Goal: Task Accomplishment & Management: Use online tool/utility

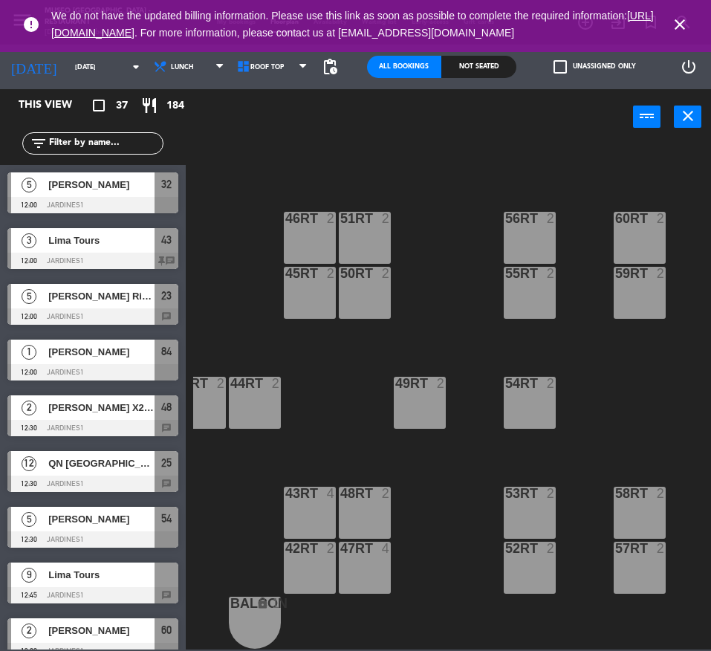
scroll to position [623, 187]
click at [110, 146] on input "text" at bounding box center [105, 143] width 115 height 16
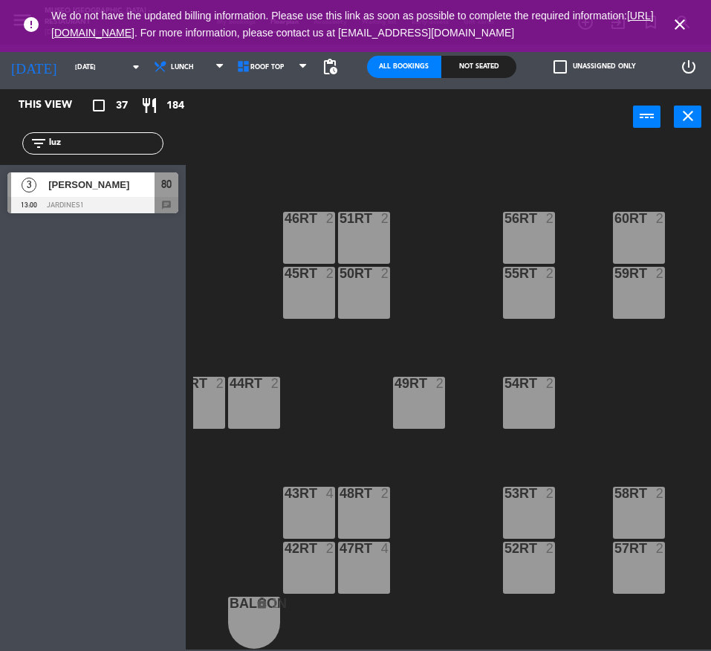
type input "luz"
click at [332, 399] on div "18RT 4 16RT 4 28RT 2 80RR lock 2 27RT 5 7RT 5 S1RT lock 2 17RT 5 81RR lock 2 29…" at bounding box center [452, 395] width 518 height 507
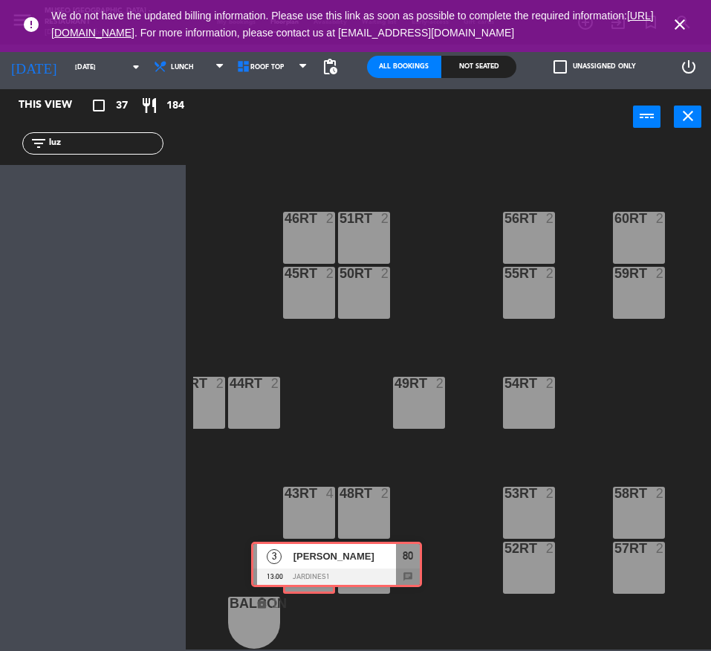
drag, startPoint x: 81, startPoint y: 189, endPoint x: 325, endPoint y: 559, distance: 442.3
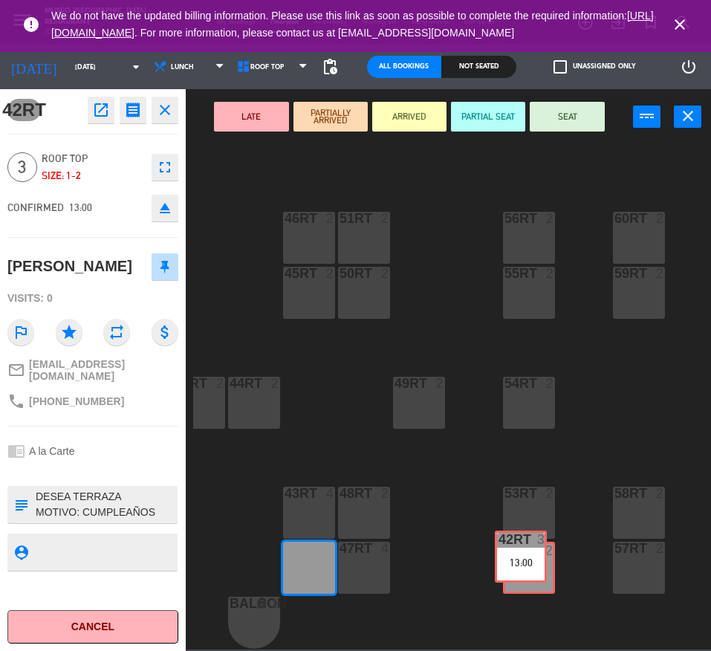
drag, startPoint x: 328, startPoint y: 557, endPoint x: 540, endPoint y: 553, distance: 211.7
click at [540, 553] on div "18RT 4 16RT 4 28RT 2 80RR lock 2 27RT 5 7RT 5 S1RT lock 2 17RT 5 81RR lock 2 29…" at bounding box center [452, 395] width 518 height 507
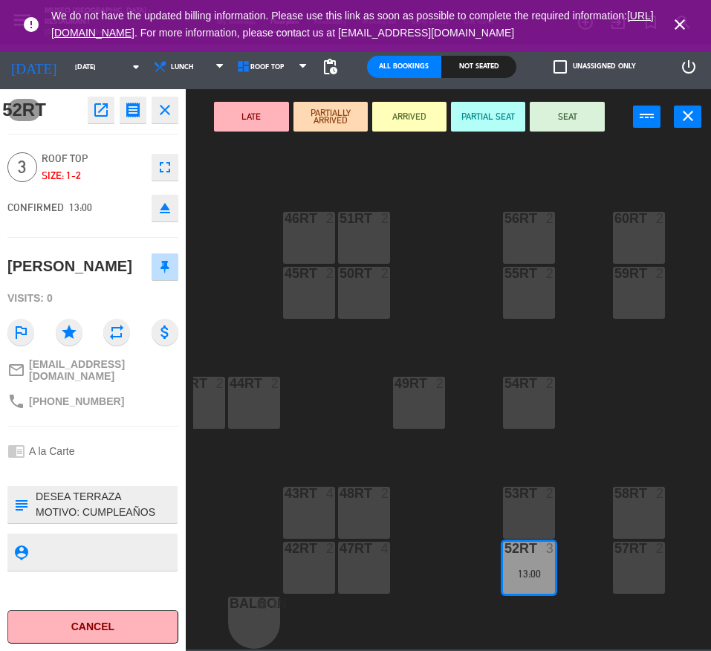
drag, startPoint x: 521, startPoint y: 551, endPoint x: 308, endPoint y: 557, distance: 214.0
click at [308, 557] on div "42RT 2" at bounding box center [309, 568] width 52 height 52
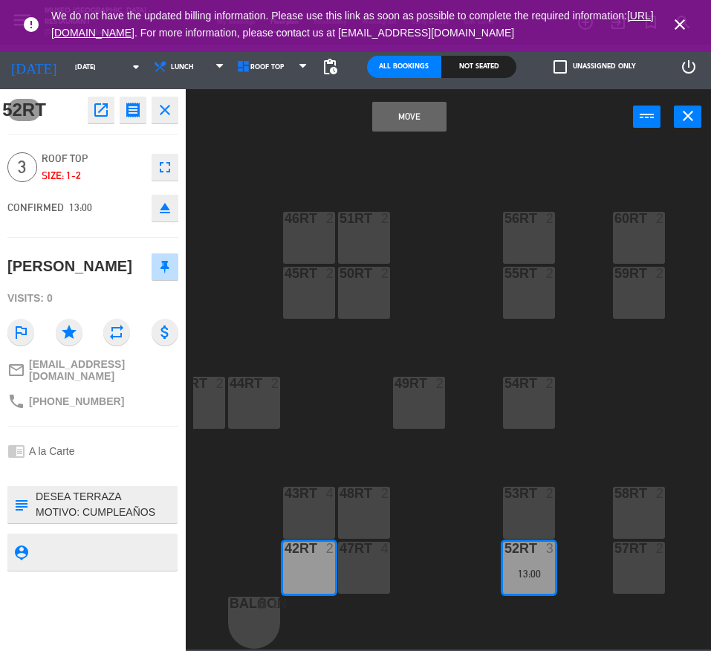
click at [434, 108] on button "Move" at bounding box center [409, 117] width 74 height 30
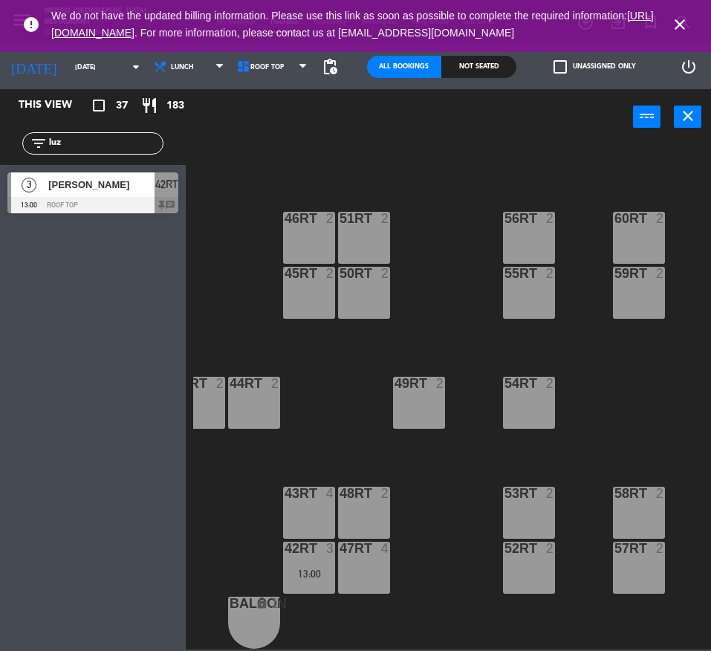
scroll to position [623, 0]
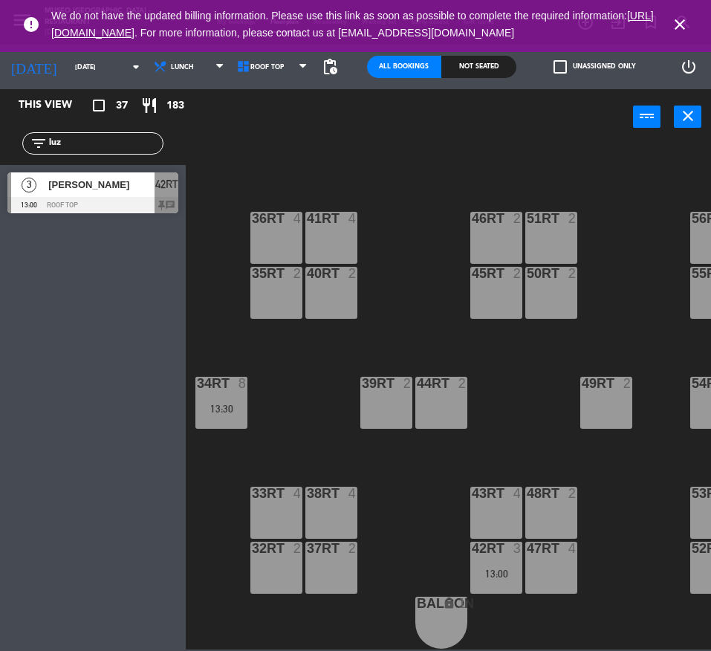
click at [94, 143] on input "luz" at bounding box center [105, 143] width 115 height 16
type input "sat"
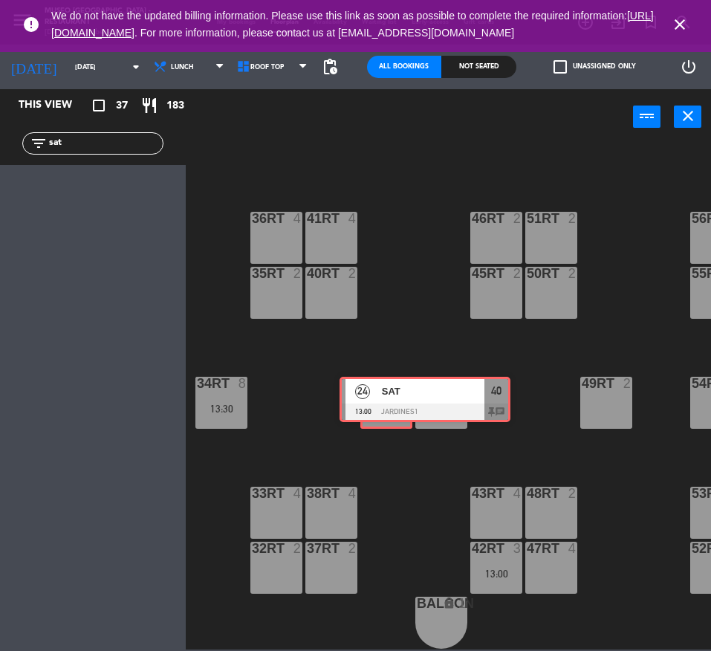
drag, startPoint x: 45, startPoint y: 189, endPoint x: 378, endPoint y: 393, distance: 390.5
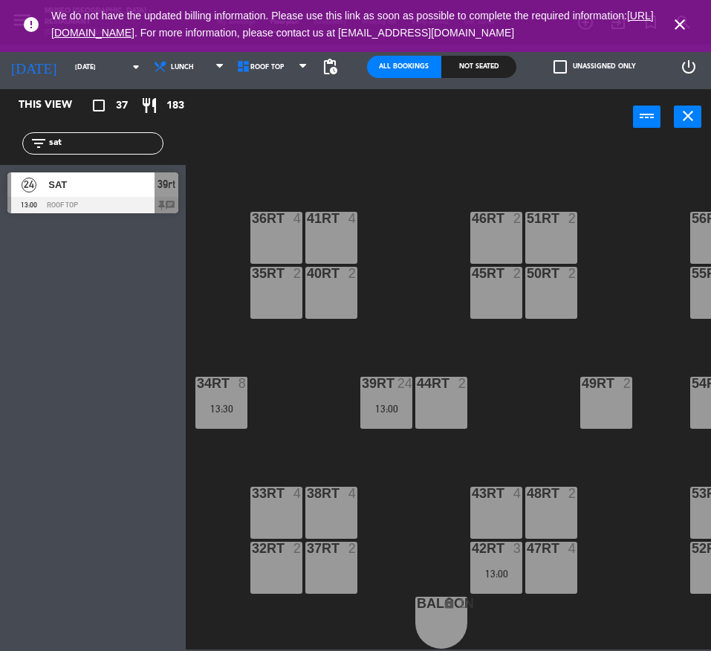
click at [397, 247] on div "18RT 4 16RT 4 28RT 2 80RR lock 2 27RT 5 7RT 5 S1RT lock 2 17RT 5 81RR lock 2 29…" at bounding box center [452, 395] width 518 height 507
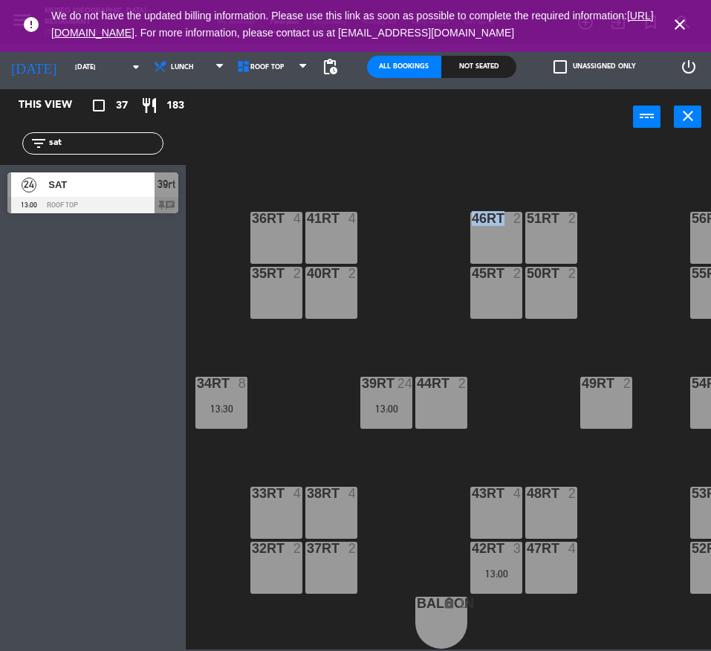
click at [397, 247] on div "18RT 4 16RT 4 28RT 2 80RR lock 2 27RT 5 7RT 5 S1RT lock 2 17RT 5 81RR lock 2 29…" at bounding box center [452, 395] width 518 height 507
click at [132, 193] on div "SAT" at bounding box center [101, 184] width 108 height 25
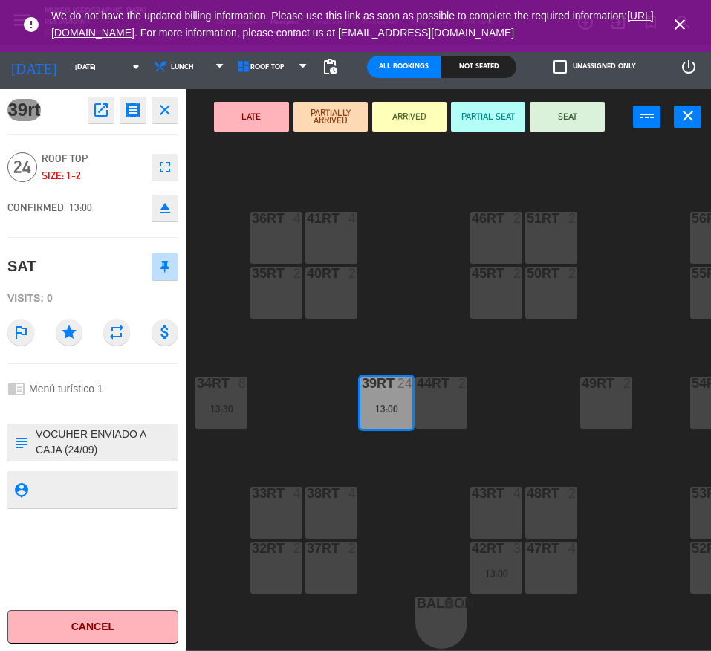
click at [173, 209] on icon "eject" at bounding box center [165, 208] width 18 height 18
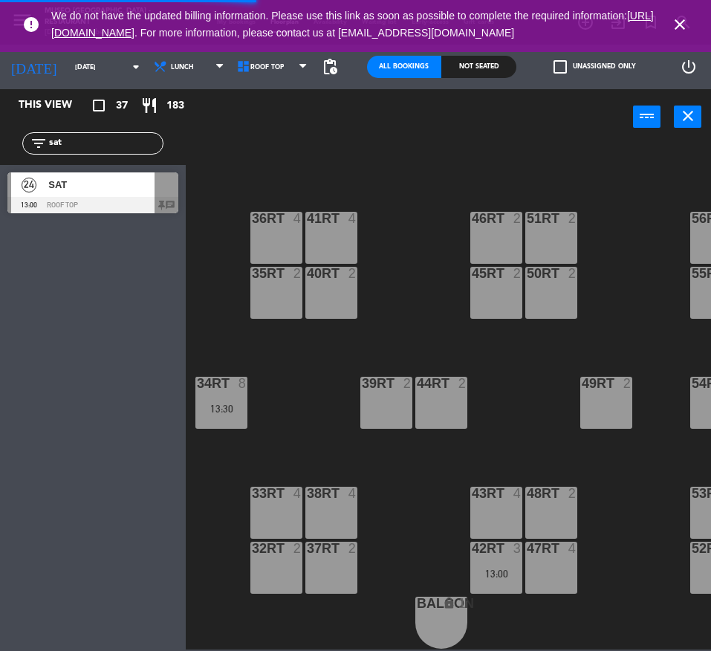
click at [130, 186] on span "SAT" at bounding box center [101, 185] width 106 height 16
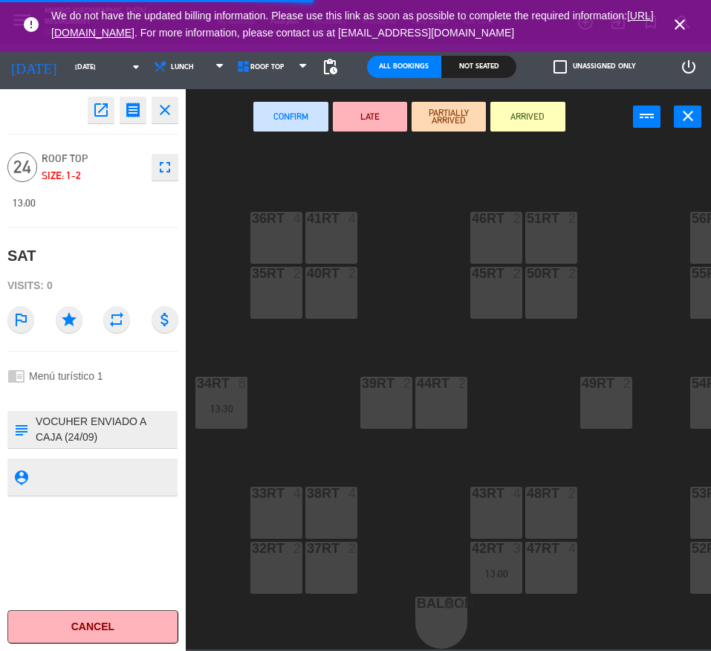
click at [273, 562] on div "32rt 2" at bounding box center [276, 568] width 52 height 52
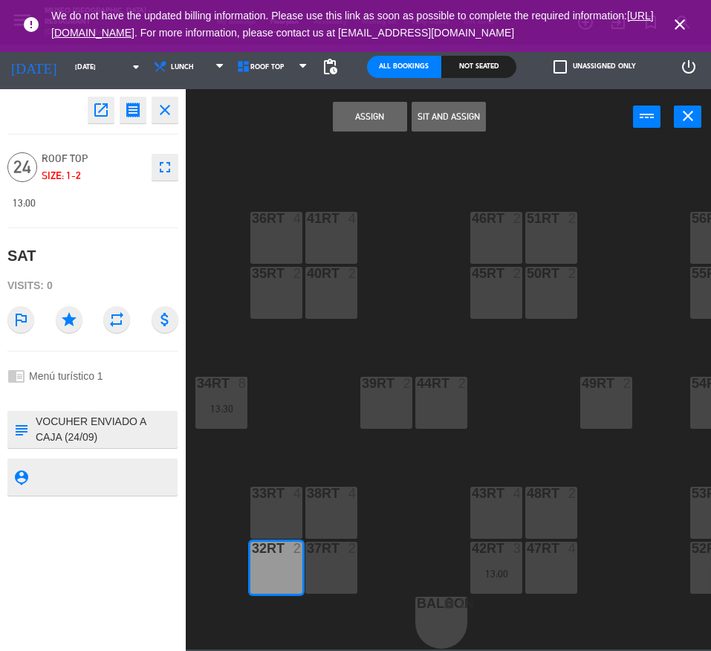
click at [295, 504] on div "33rt 4" at bounding box center [276, 513] width 52 height 52
click at [308, 504] on div "38rt 4" at bounding box center [331, 513] width 52 height 52
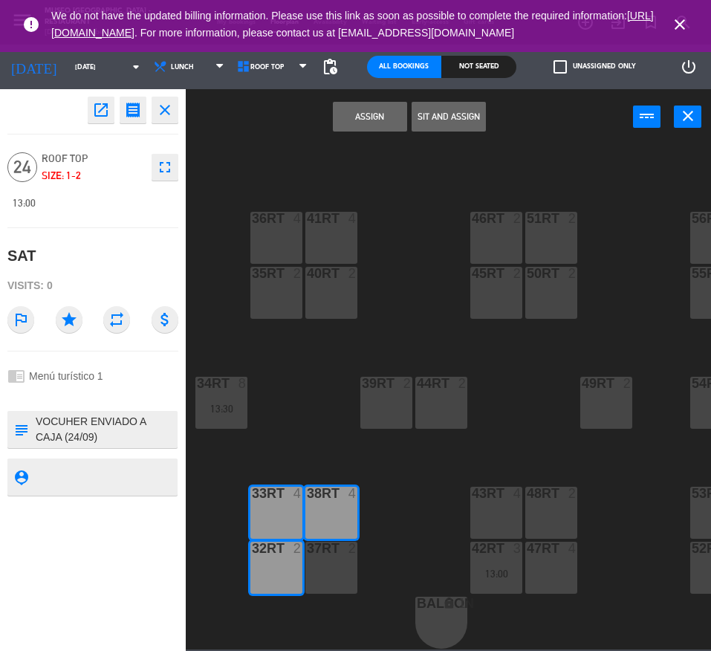
click at [316, 555] on div "37rt 2" at bounding box center [331, 568] width 52 height 52
click at [368, 121] on button "Assign" at bounding box center [370, 117] width 74 height 30
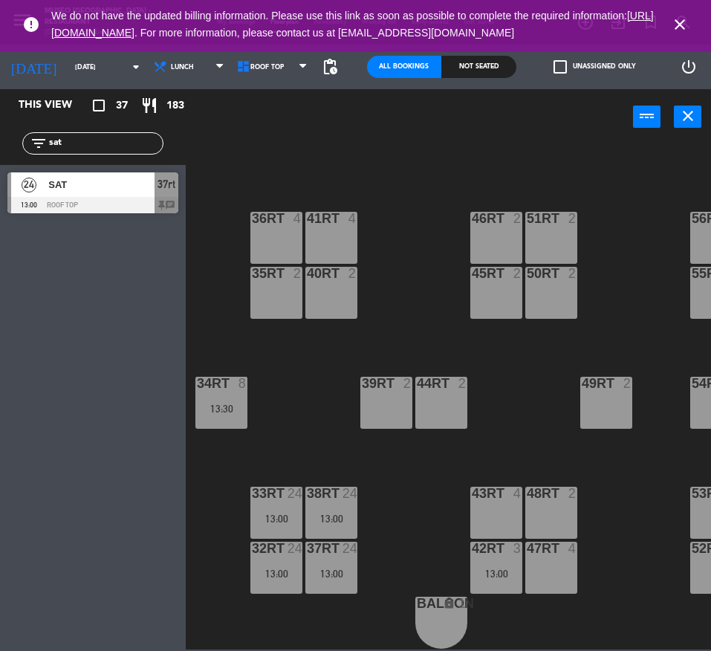
click at [86, 194] on div "SAT" at bounding box center [101, 184] width 108 height 25
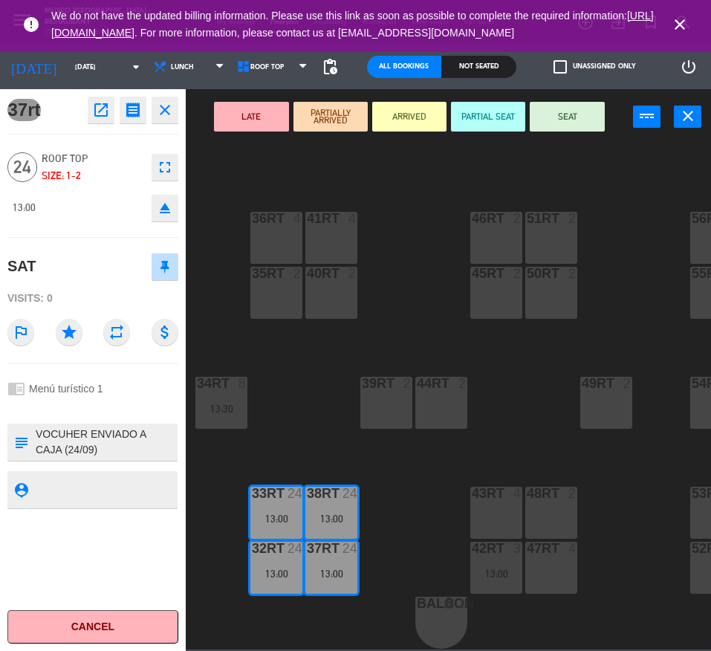
click at [239, 104] on button "LATE" at bounding box center [251, 117] width 74 height 30
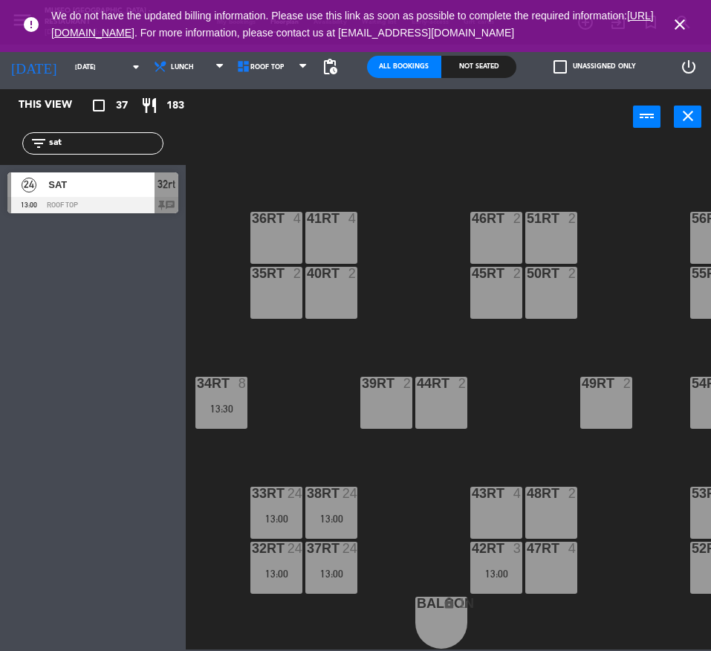
click at [118, 207] on div at bounding box center [92, 205] width 171 height 16
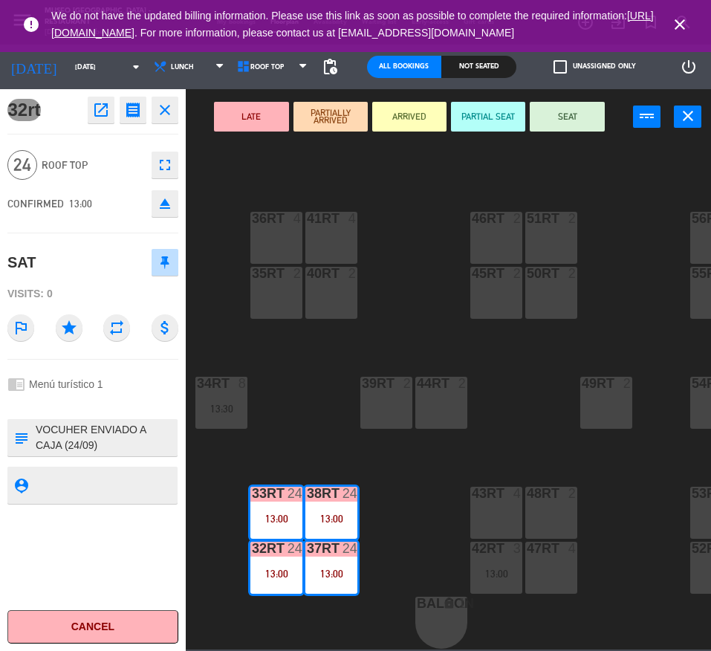
click at [527, 368] on div "18RT 4 16RT 4 28RT 2 80RR lock 2 27RT 5 7RT 5 S1RT lock 2 17RT 5 81RR lock 2 29…" at bounding box center [452, 395] width 518 height 507
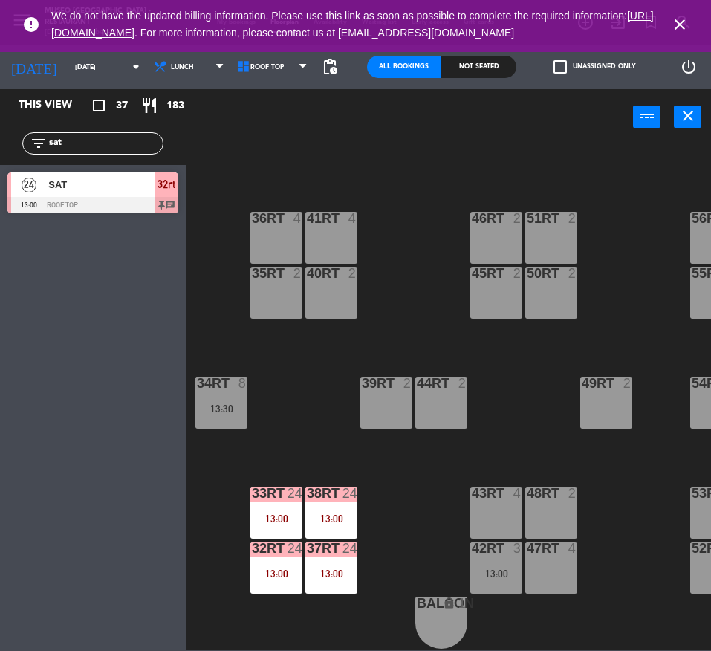
click at [145, 143] on input "sat" at bounding box center [105, 143] width 115 height 16
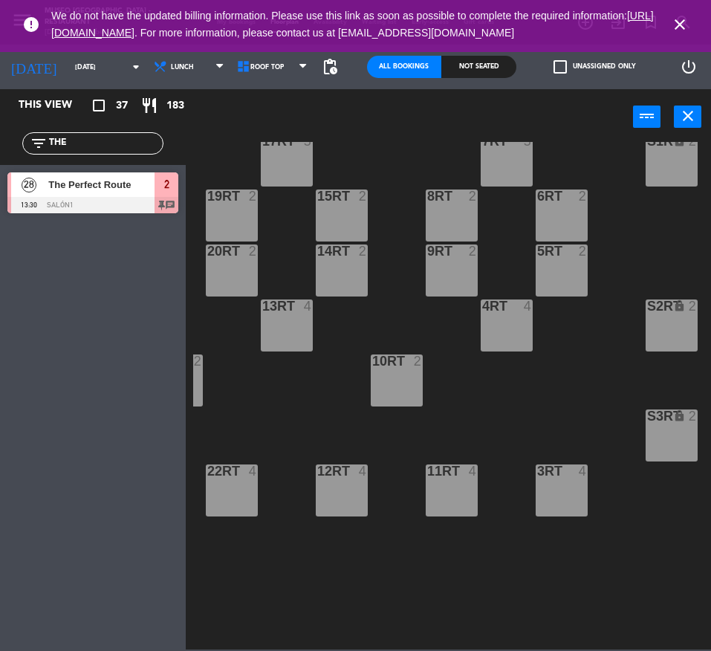
scroll to position [143, 216]
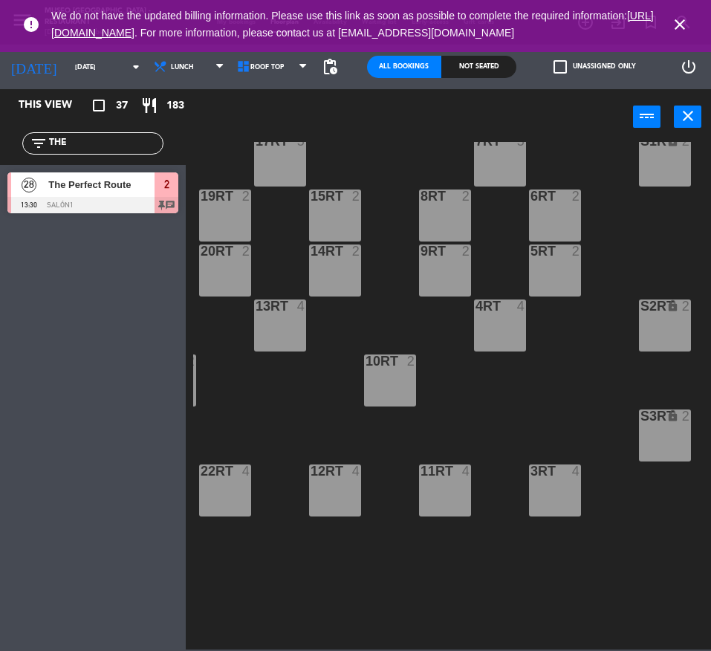
click at [105, 145] on input "THE" at bounding box center [105, 143] width 115 height 16
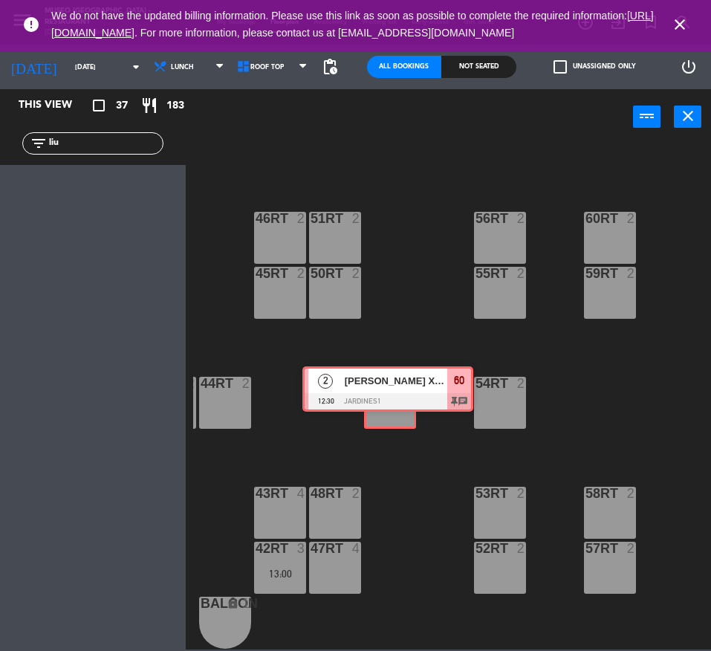
drag, startPoint x: 85, startPoint y: 189, endPoint x: 380, endPoint y: 383, distance: 352.9
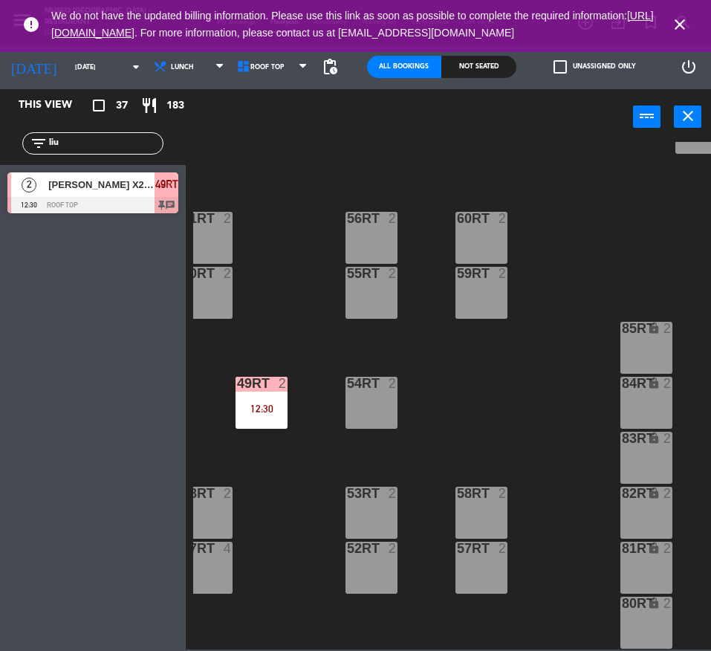
scroll to position [623, 0]
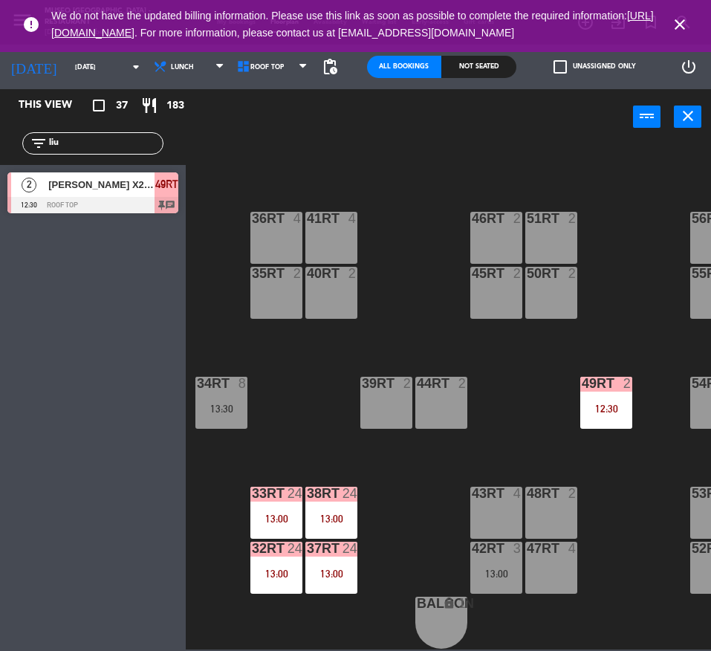
click at [118, 147] on input "liu" at bounding box center [105, 143] width 115 height 16
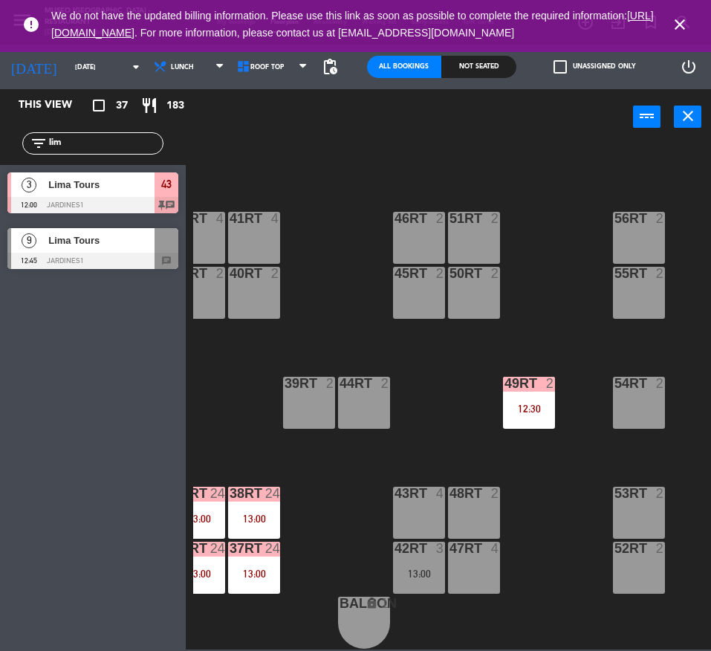
scroll to position [623, 84]
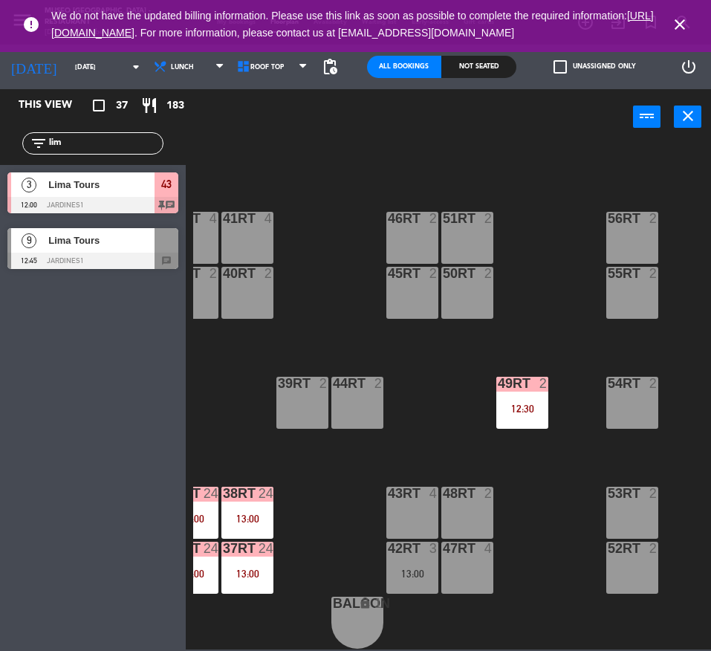
type input "lim"
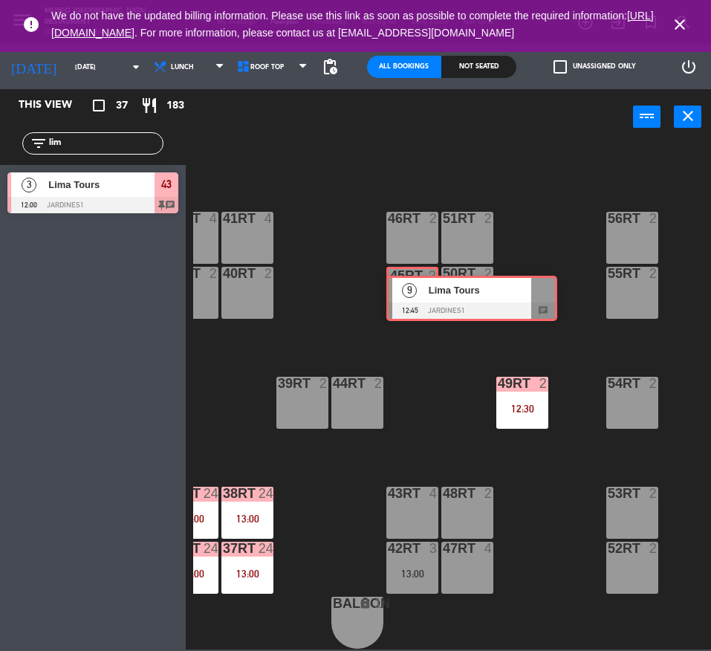
drag, startPoint x: 29, startPoint y: 252, endPoint x: 408, endPoint y: 299, distance: 381.8
click at [408, 299] on div "This view crop_square 37 restaurant 183 filter_list lim 3 [GEOGRAPHIC_DATA] Tou…" at bounding box center [355, 369] width 711 height 560
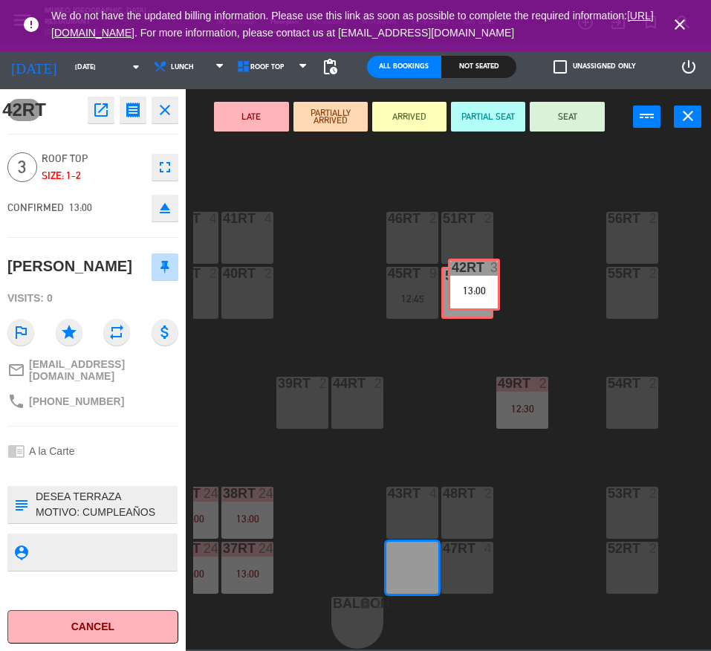
drag, startPoint x: 428, startPoint y: 556, endPoint x: 490, endPoint y: 281, distance: 282.4
click at [490, 281] on div "18RT 4 16RT 4 28RT 2 80RR lock 2 27RT 5 7RT 5 S1RT lock 2 17RT 5 81RR lock 2 29…" at bounding box center [452, 395] width 518 height 507
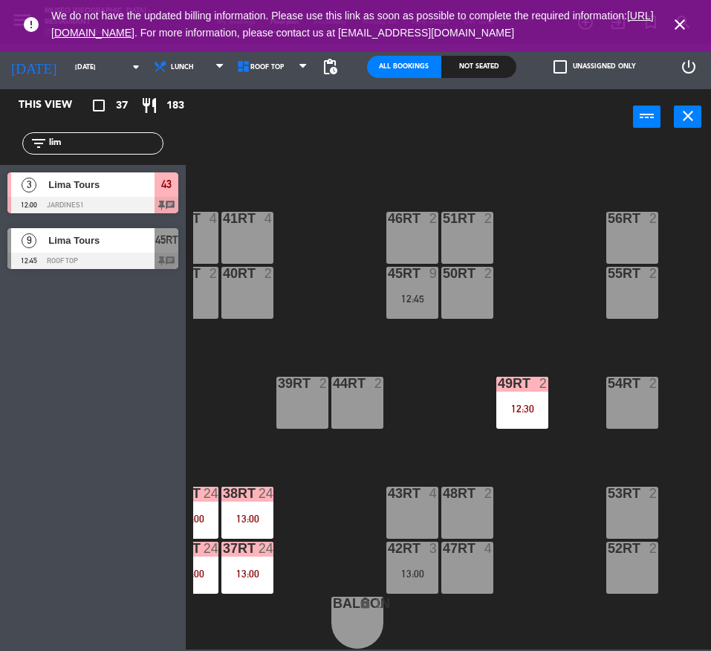
click at [129, 247] on span "Lima Tours" at bounding box center [101, 241] width 106 height 16
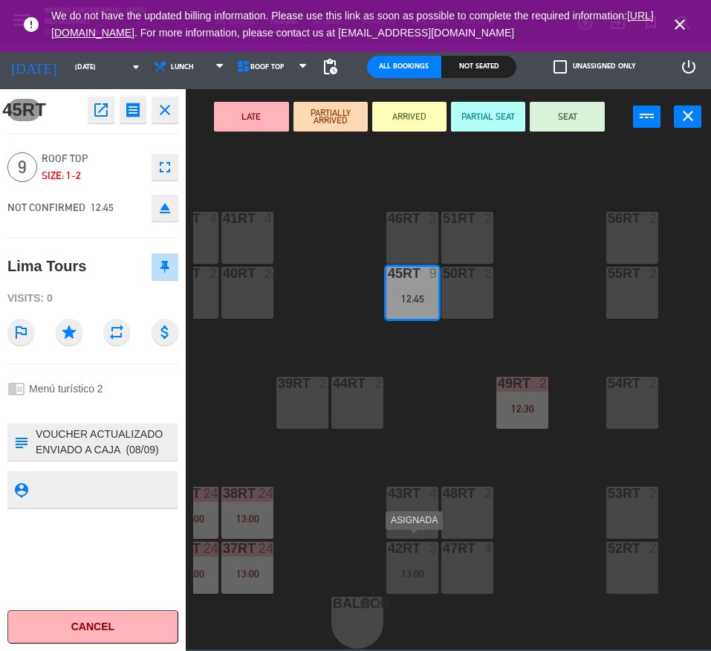
click at [432, 551] on div "42RT 3 13:00" at bounding box center [412, 568] width 52 height 52
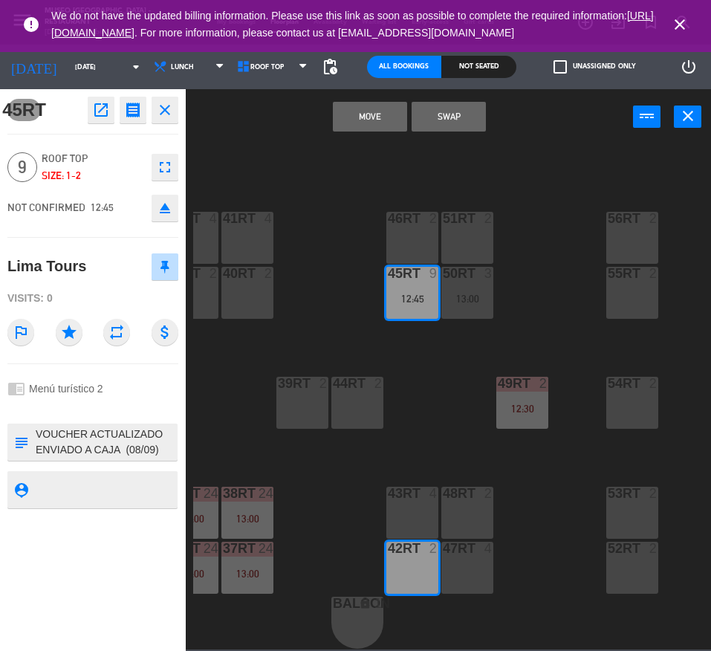
click at [416, 504] on div "43RT 4" at bounding box center [412, 513] width 52 height 52
click at [360, 120] on button "Move and Merge" at bounding box center [370, 117] width 74 height 30
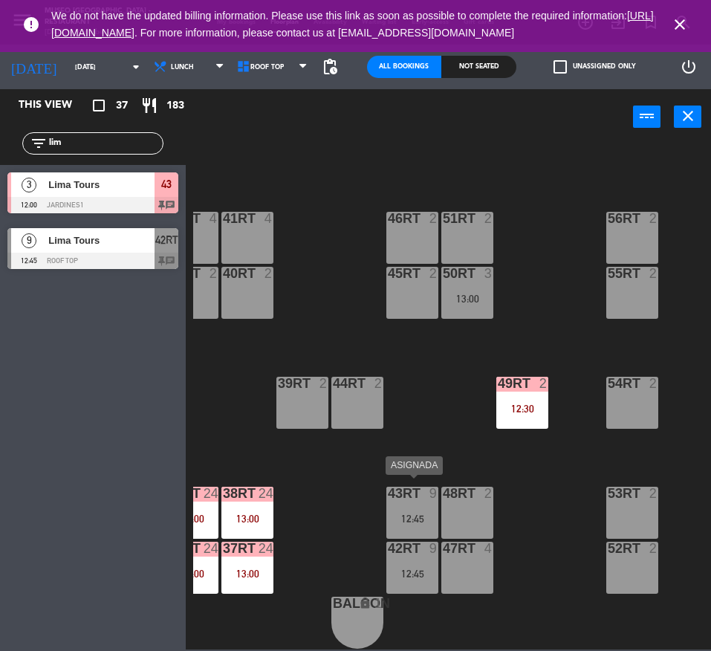
click at [411, 519] on div "43RT 9 12:45" at bounding box center [412, 513] width 52 height 52
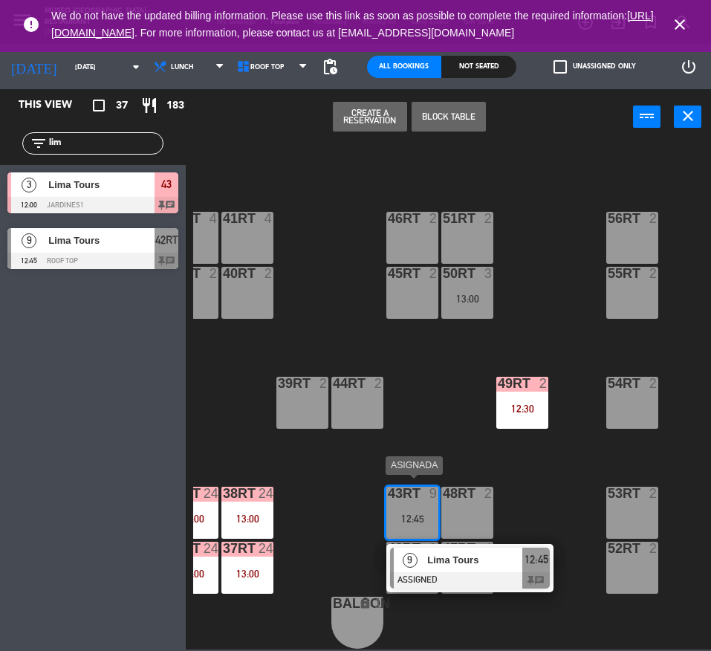
click at [435, 552] on span "Lima Tours" at bounding box center [474, 560] width 95 height 16
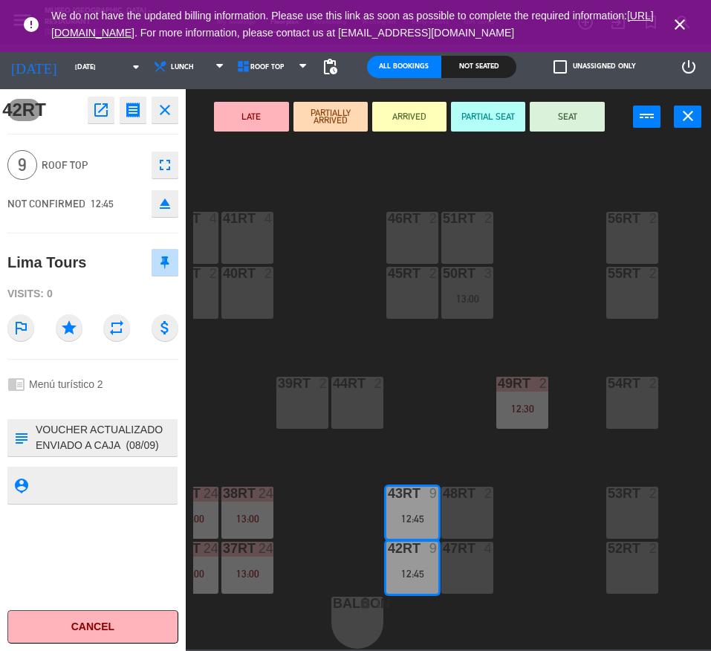
click at [241, 127] on button "LATE" at bounding box center [251, 117] width 74 height 30
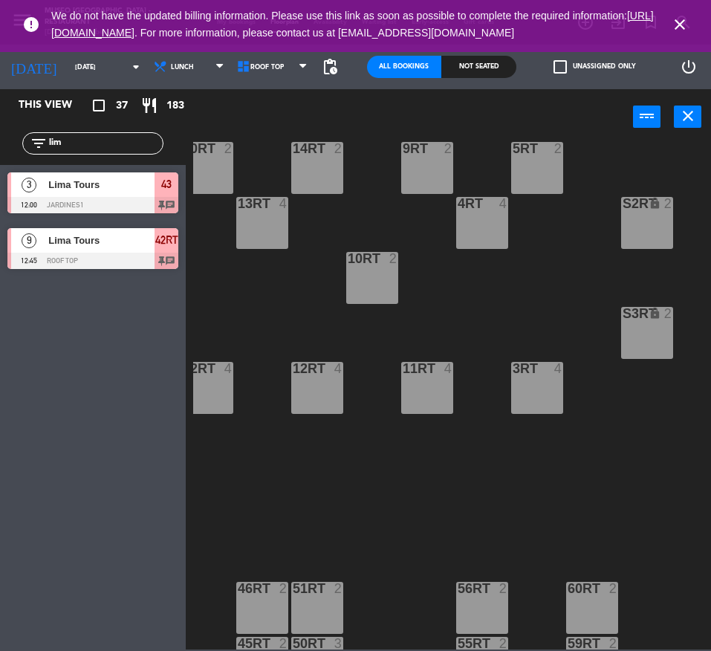
scroll to position [215, 234]
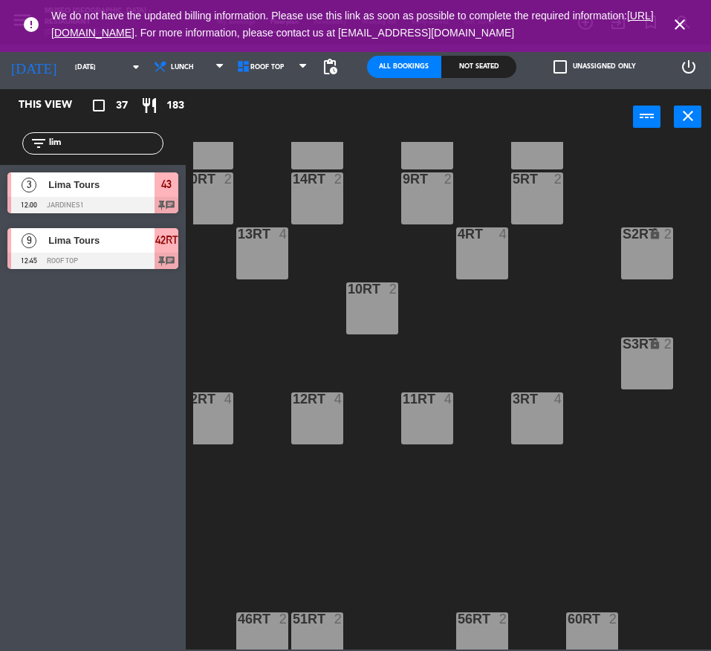
click at [99, 148] on input "lim" at bounding box center [105, 143] width 115 height 16
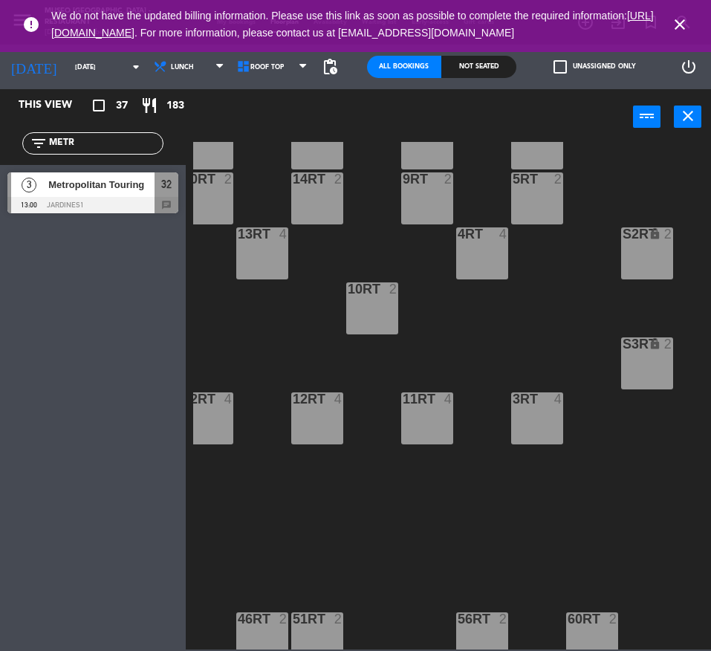
type input "METR"
click at [103, 369] on div "This view crop_square 37 restaurant 183 filter_list METR 3 Metropolitan Touring…" at bounding box center [93, 370] width 186 height 562
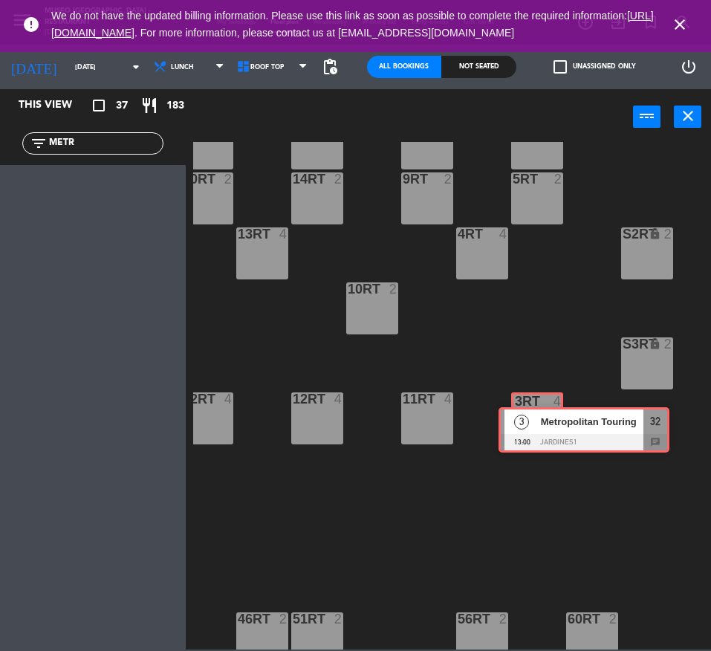
drag, startPoint x: 59, startPoint y: 184, endPoint x: 549, endPoint y: 419, distance: 543.6
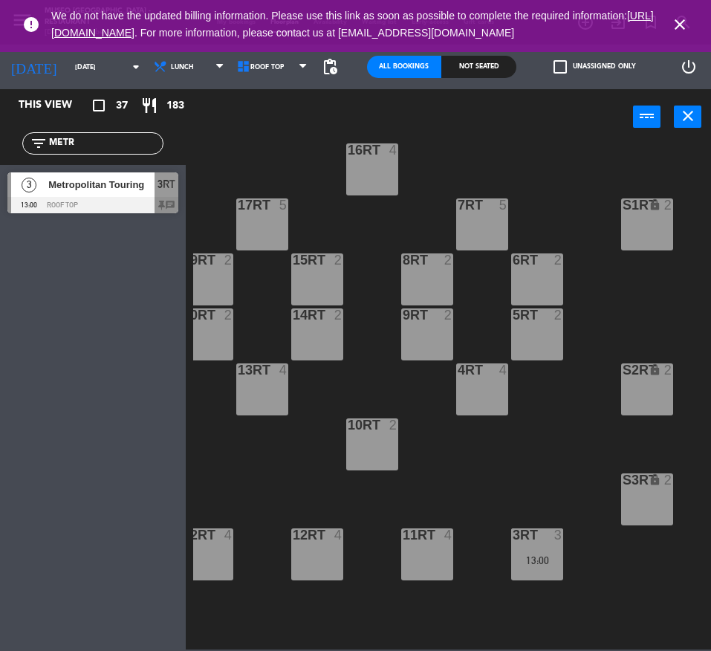
scroll to position [77, 234]
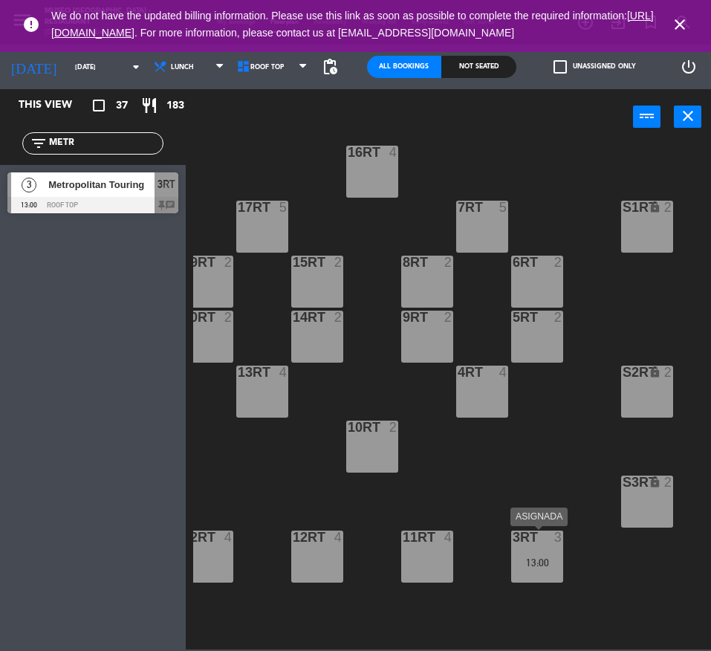
click at [539, 563] on div "13:00" at bounding box center [537, 562] width 52 height 10
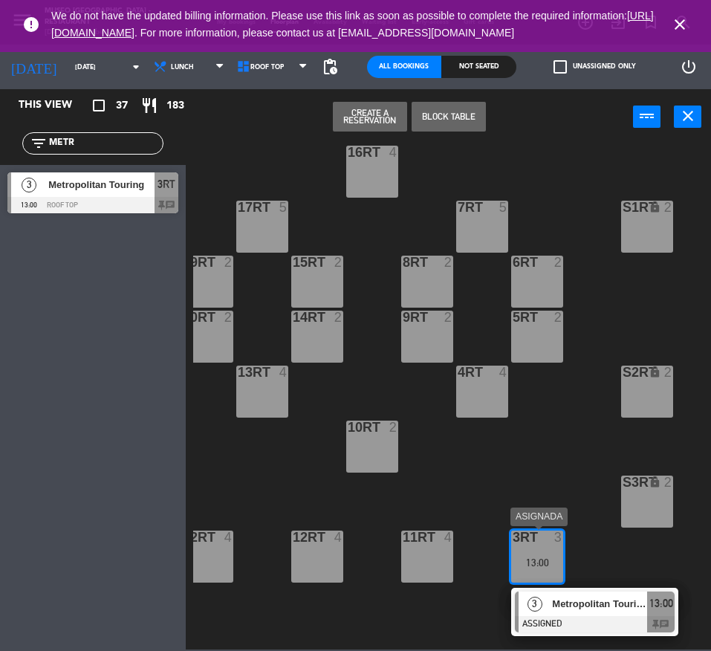
click at [578, 599] on span "Metropolitan Touring" at bounding box center [599, 604] width 95 height 16
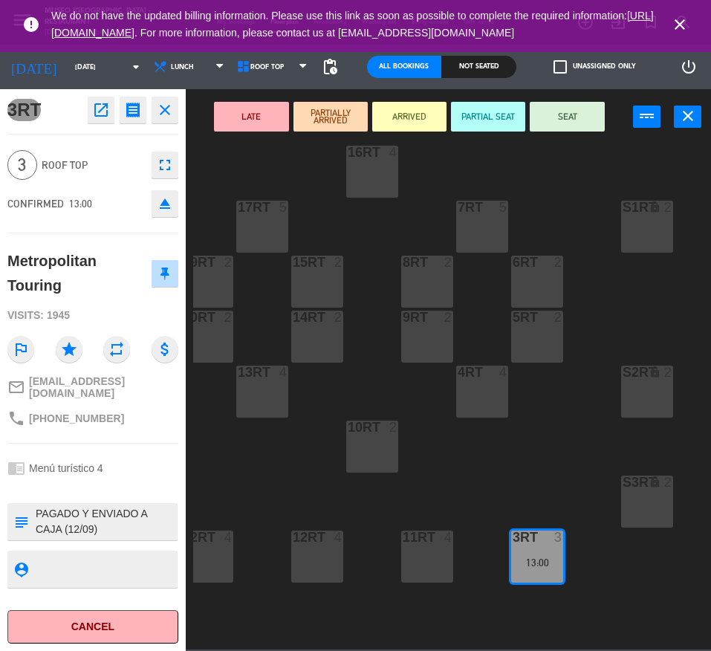
click at [241, 118] on button "LATE" at bounding box center [251, 117] width 74 height 30
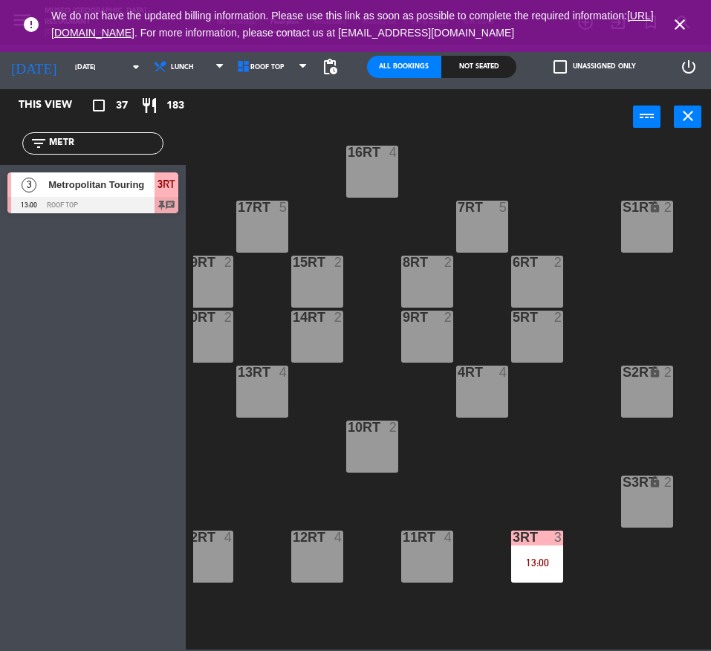
click at [134, 142] on input "METR" at bounding box center [105, 143] width 115 height 16
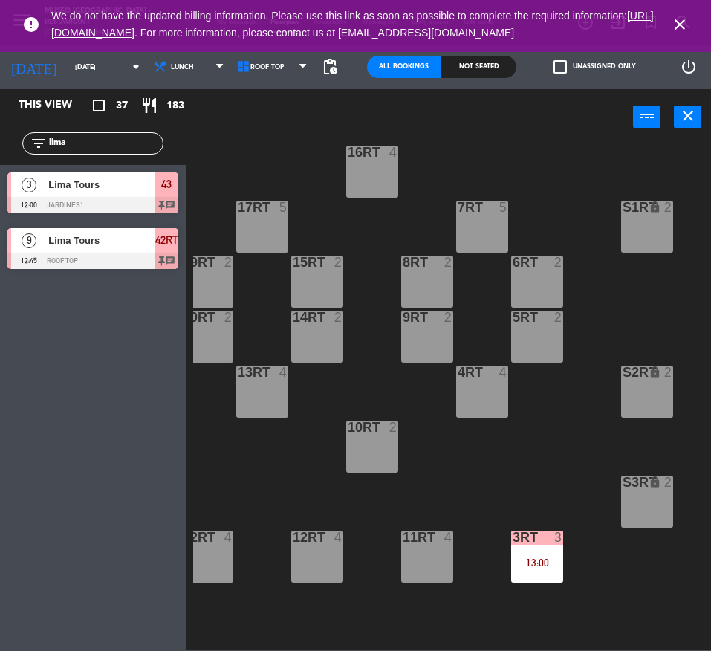
click at [123, 366] on div "This view crop_square 37 restaurant 183 filter_list lima 3 Lima Tours 12:00 Jar…" at bounding box center [93, 370] width 186 height 562
click at [118, 141] on input "lima" at bounding box center [105, 143] width 115 height 16
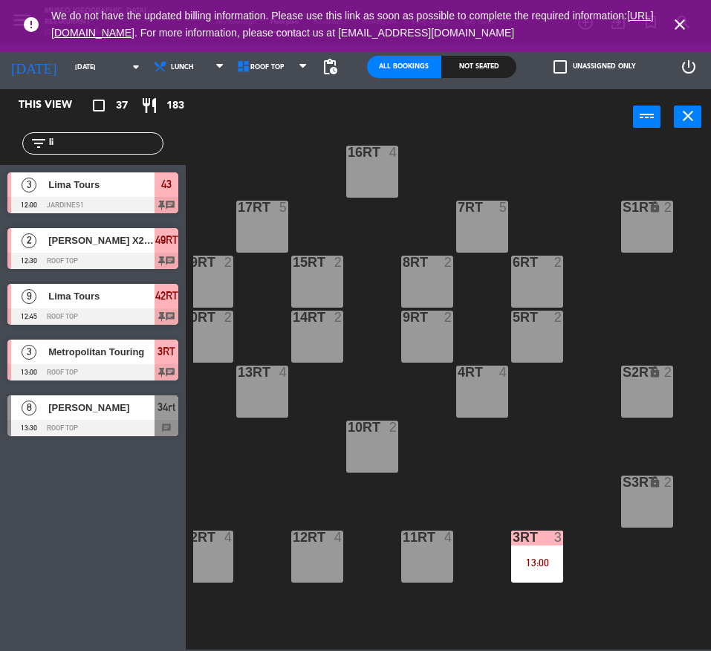
type input "l"
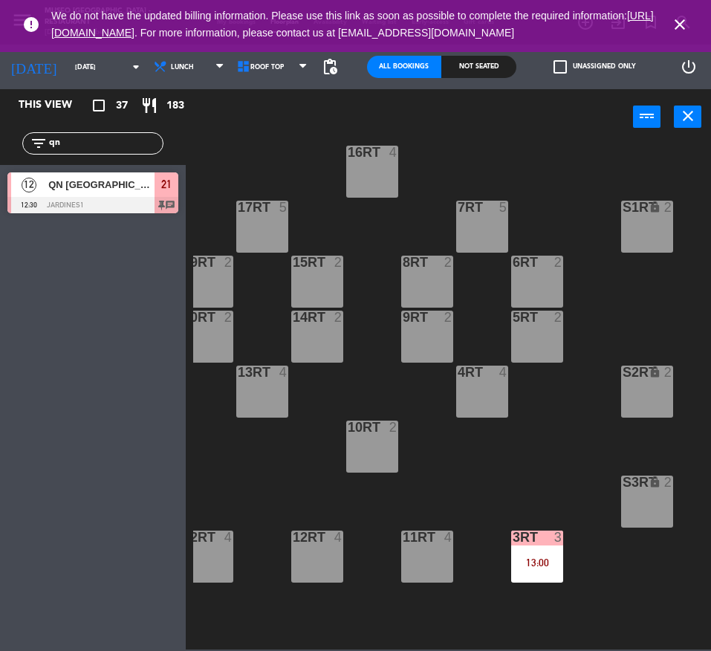
type input "q"
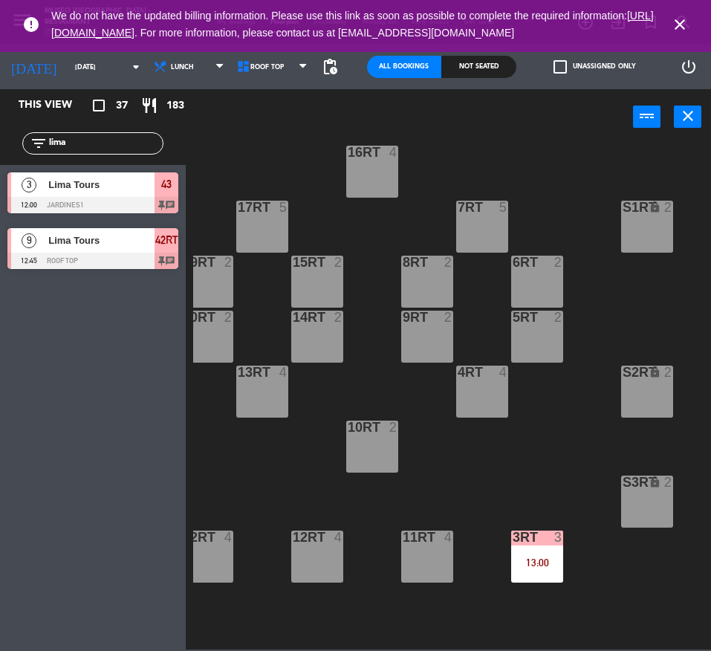
click at [120, 534] on div "This view crop_square 37 restaurant 183 filter_list lima 3 Lima Tours 12:00 Jar…" at bounding box center [93, 370] width 186 height 562
click at [131, 142] on input "lima" at bounding box center [105, 143] width 115 height 16
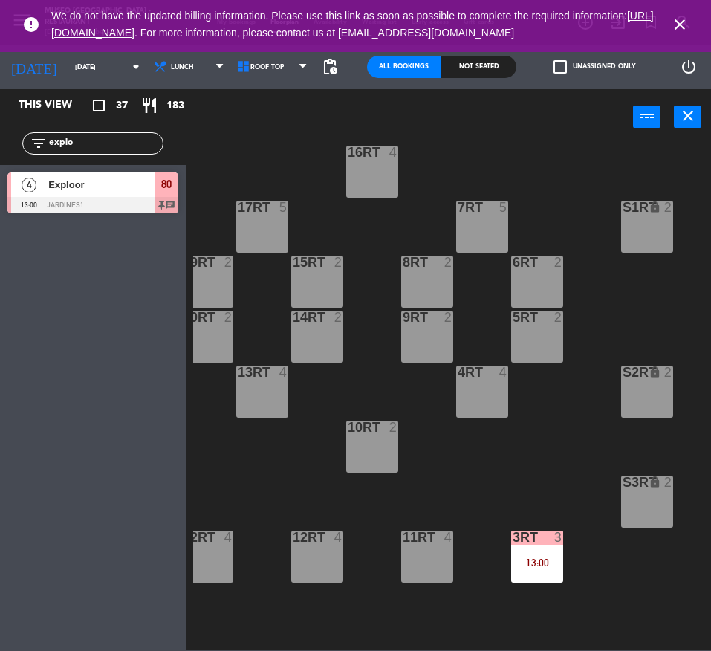
click at [168, 415] on div "This view crop_square 37 restaurant 183 filter_list explo 4 Exploor 13:00 Jardi…" at bounding box center [93, 370] width 186 height 562
click at [126, 140] on input "explo" at bounding box center [105, 143] width 115 height 16
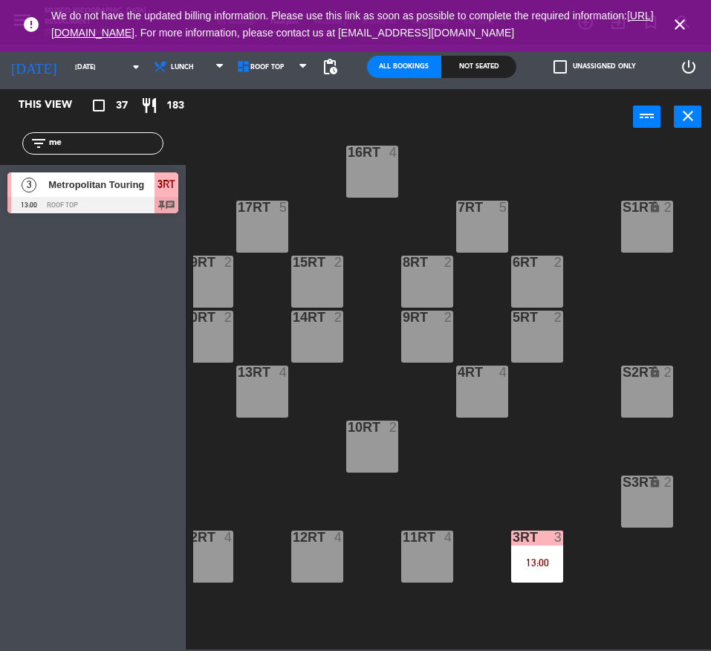
type input "m"
click at [137, 146] on input "sat" at bounding box center [105, 143] width 115 height 16
type input "r"
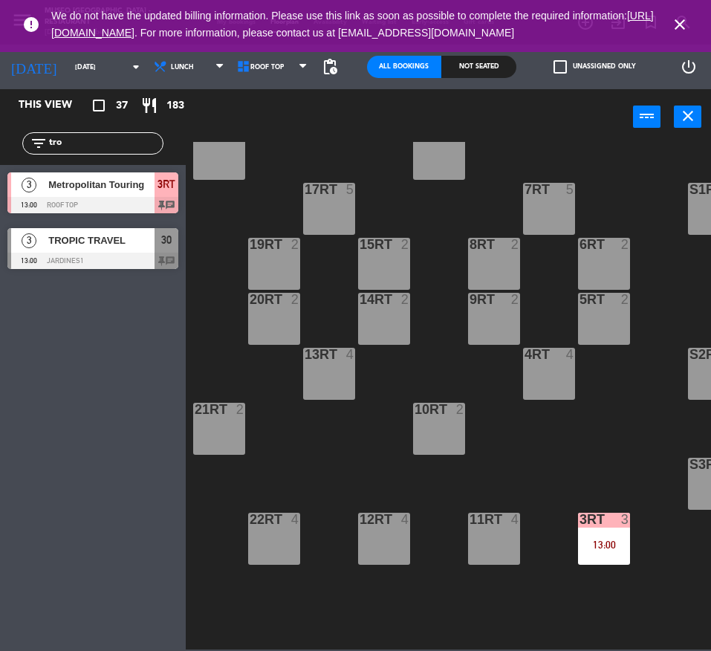
scroll to position [95, 165]
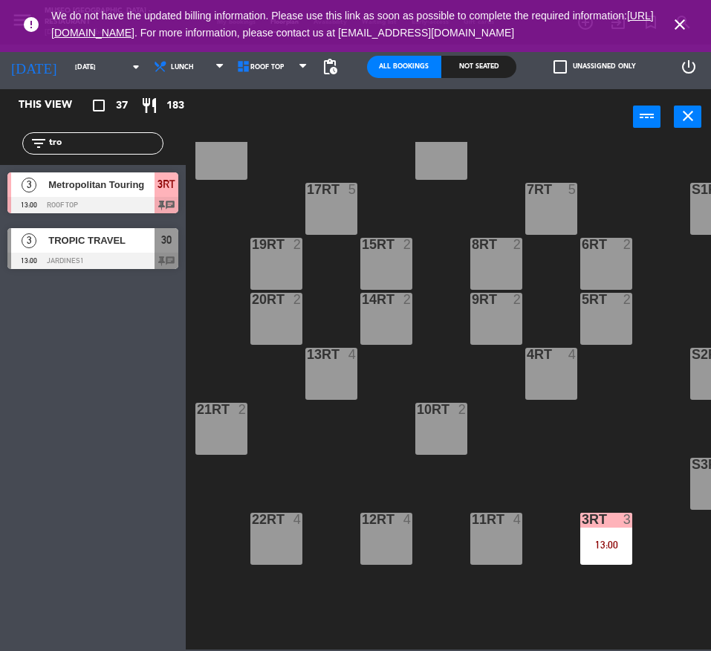
click at [96, 137] on input "tro" at bounding box center [105, 143] width 115 height 16
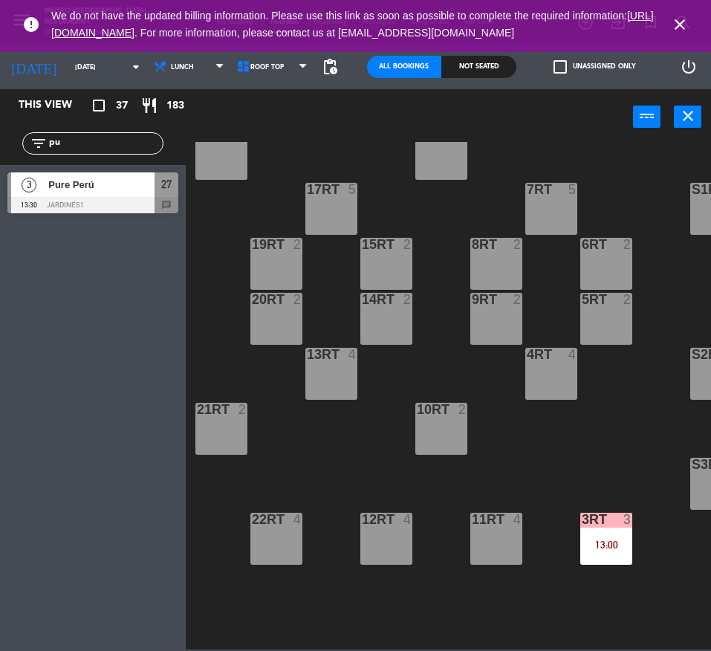
type input "pu"
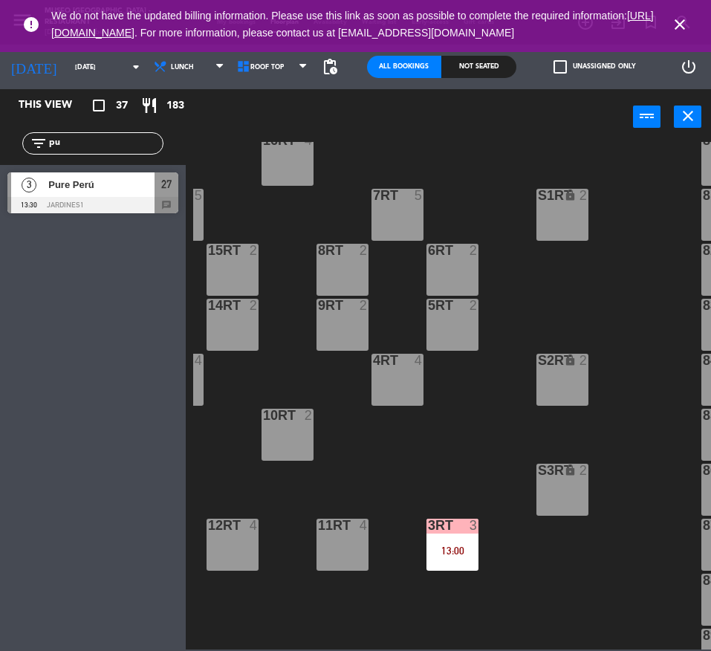
scroll to position [89, 152]
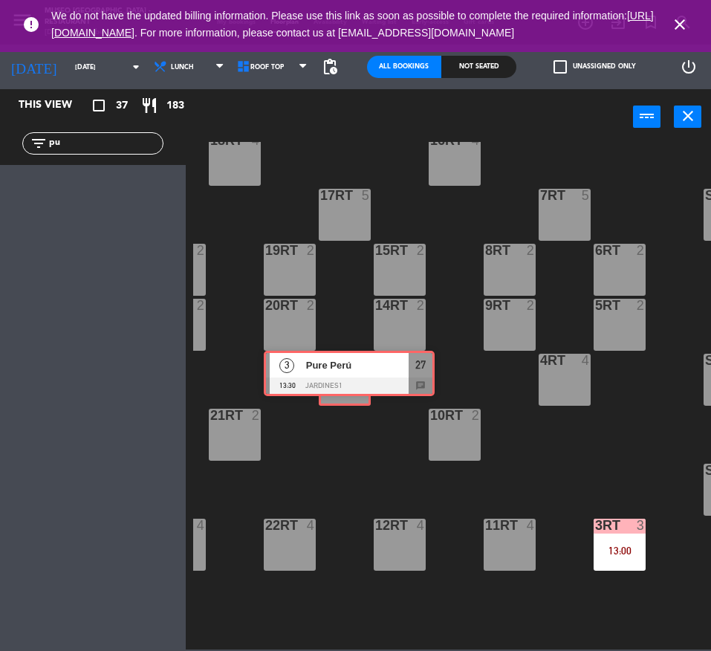
drag, startPoint x: 105, startPoint y: 182, endPoint x: 361, endPoint y: 360, distance: 312.2
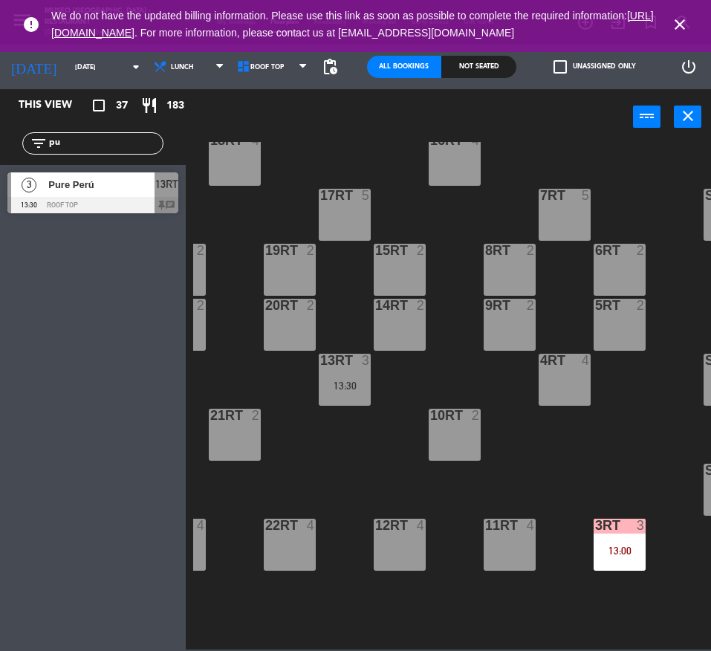
click at [124, 196] on div "3 Pure Perú 13:30 Roof Top 13RT chat" at bounding box center [93, 193] width 186 height 56
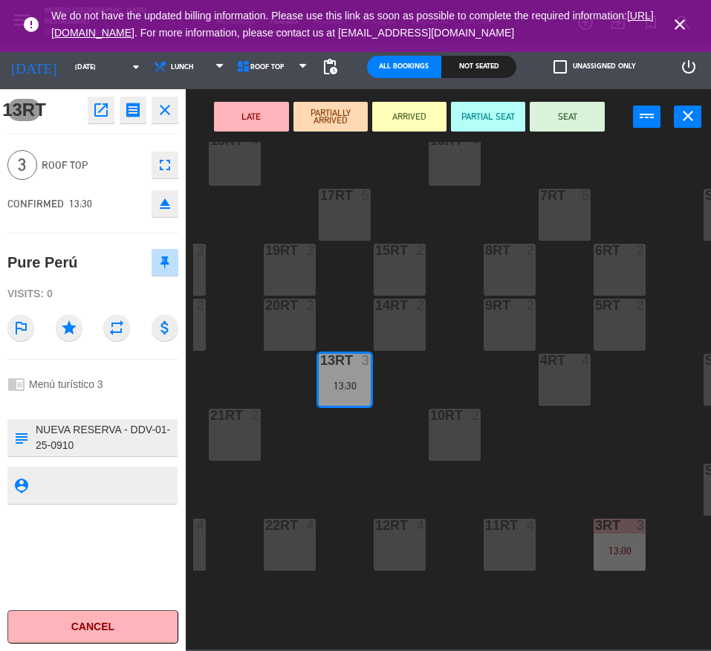
click at [256, 123] on button "LATE" at bounding box center [251, 117] width 74 height 30
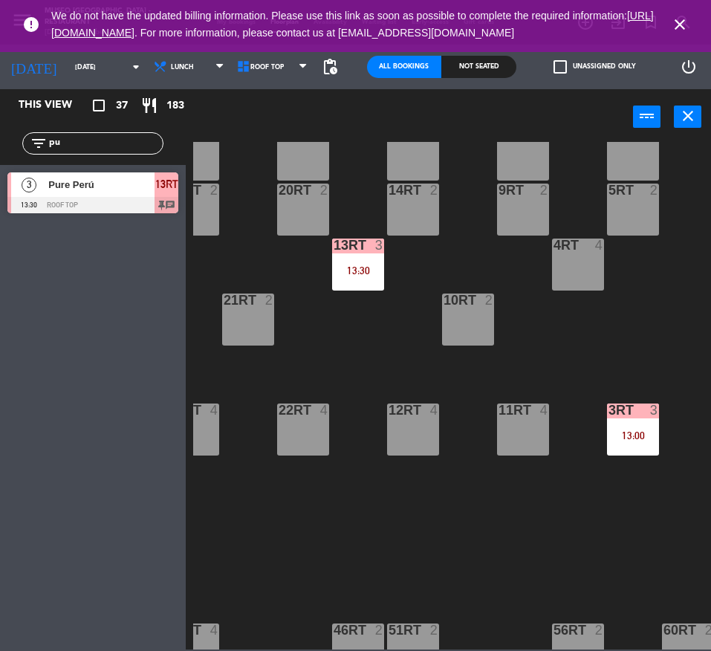
scroll to position [623, 138]
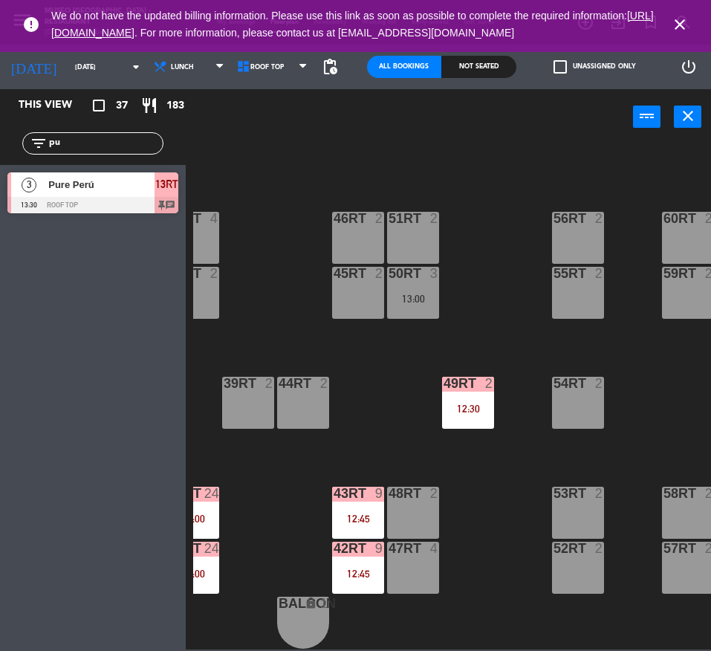
click at [135, 150] on input "pu" at bounding box center [105, 143] width 115 height 16
type input "jorg"
click at [279, 183] on div "18RT 4 16RT 4 28RT 2 80RR lock 2 27RT 5 7RT 5 S1RT lock 2 17RT 5 81RR lock 2 29…" at bounding box center [452, 395] width 518 height 507
click at [149, 201] on div at bounding box center [92, 205] width 171 height 16
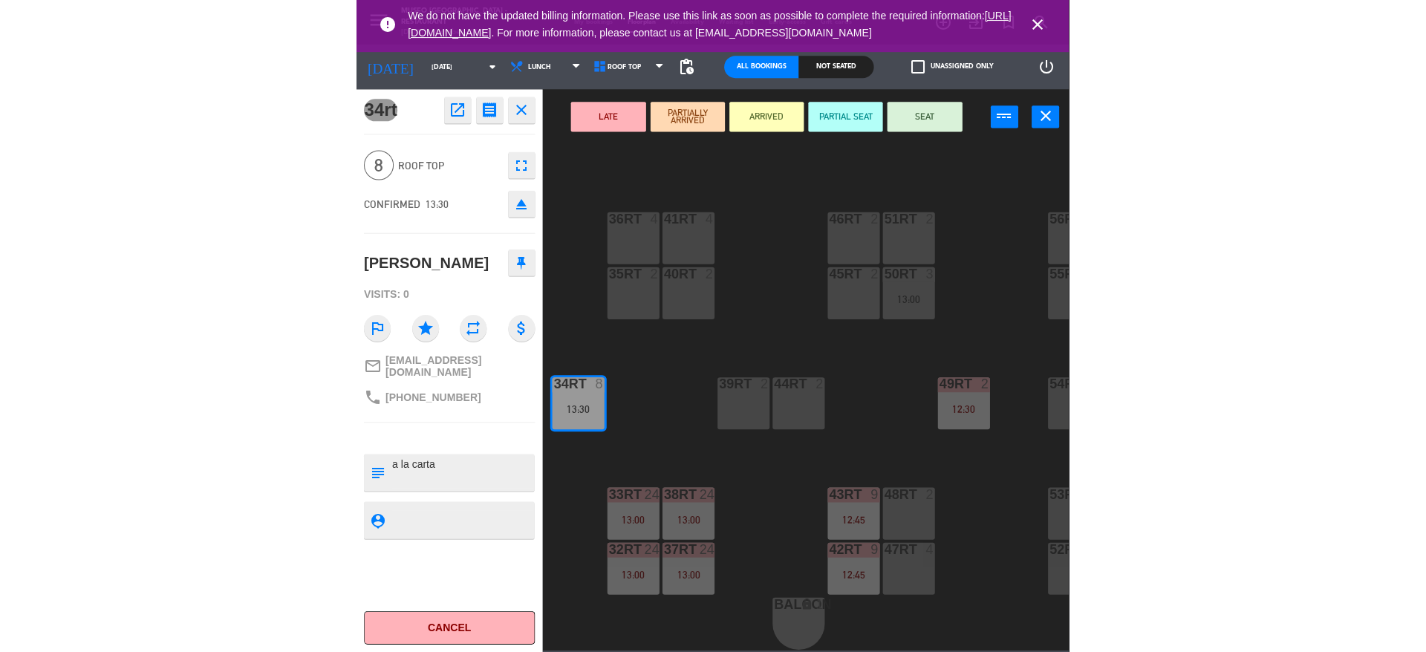
scroll to position [623, 192]
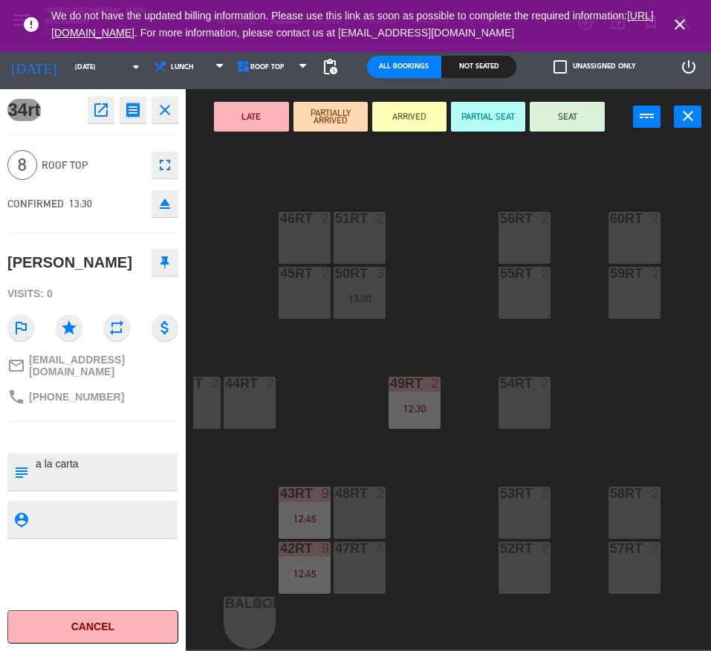
click at [297, 292] on div "45RT 2" at bounding box center [305, 293] width 52 height 52
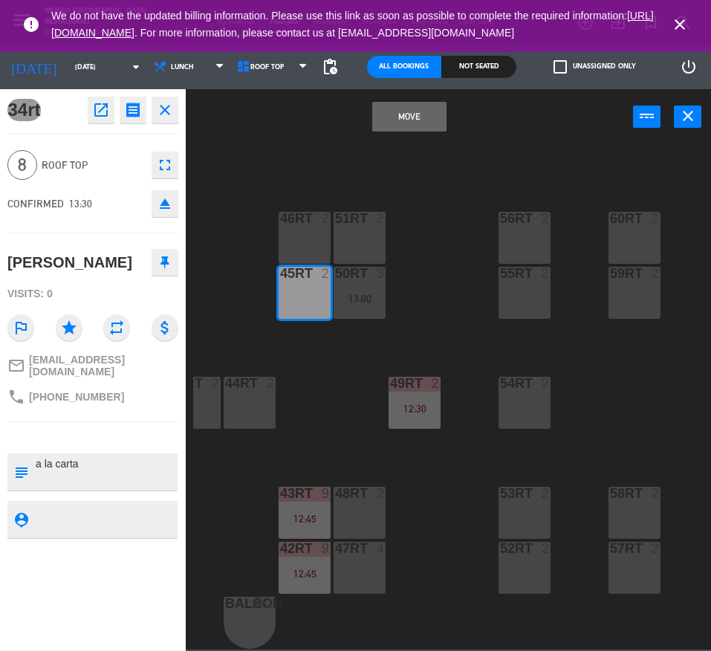
click at [296, 286] on div "45RT 2" at bounding box center [305, 293] width 52 height 52
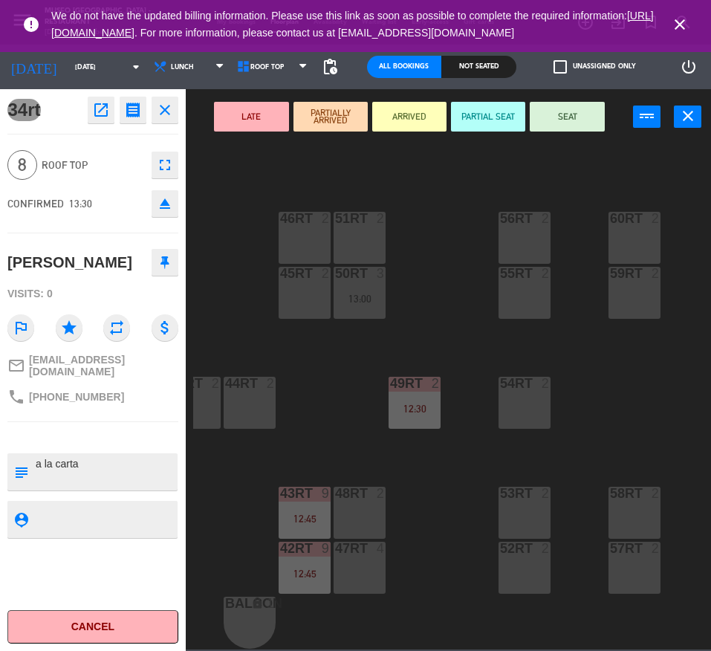
click at [539, 273] on div "55RT 2" at bounding box center [524, 274] width 52 height 15
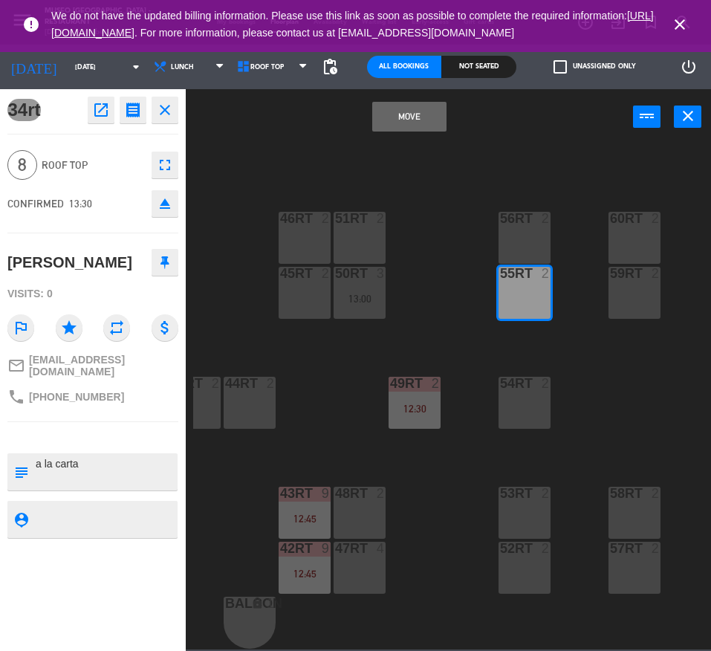
click at [530, 223] on div "56RT 2" at bounding box center [524, 238] width 52 height 52
click at [401, 114] on button "Move and Merge" at bounding box center [409, 117] width 74 height 30
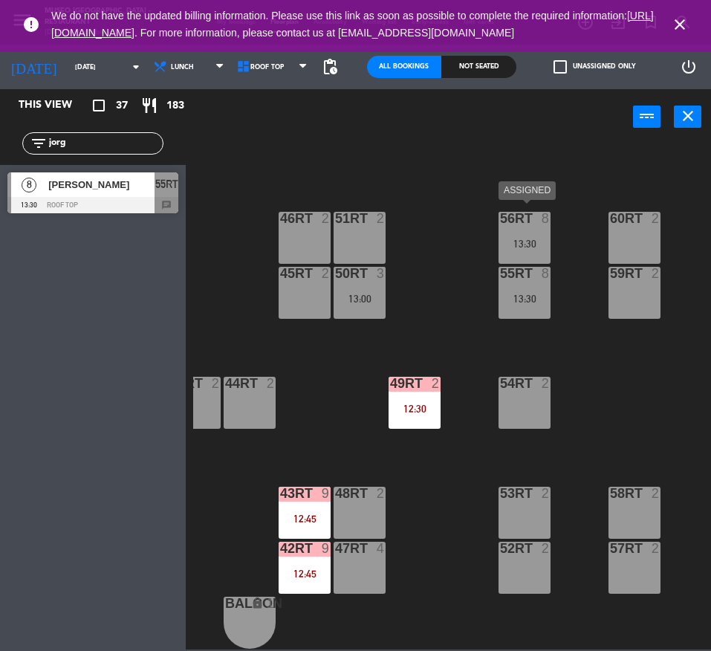
click at [514, 251] on div "56RT 8 13:30" at bounding box center [524, 238] width 52 height 52
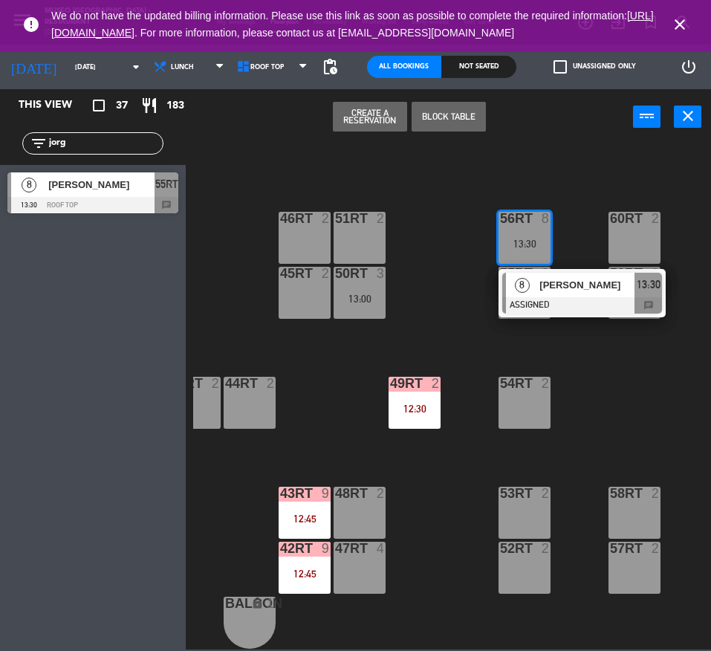
click at [562, 306] on div "8 [PERSON_NAME] ASSIGNED 13:30 chat" at bounding box center [581, 293] width 167 height 48
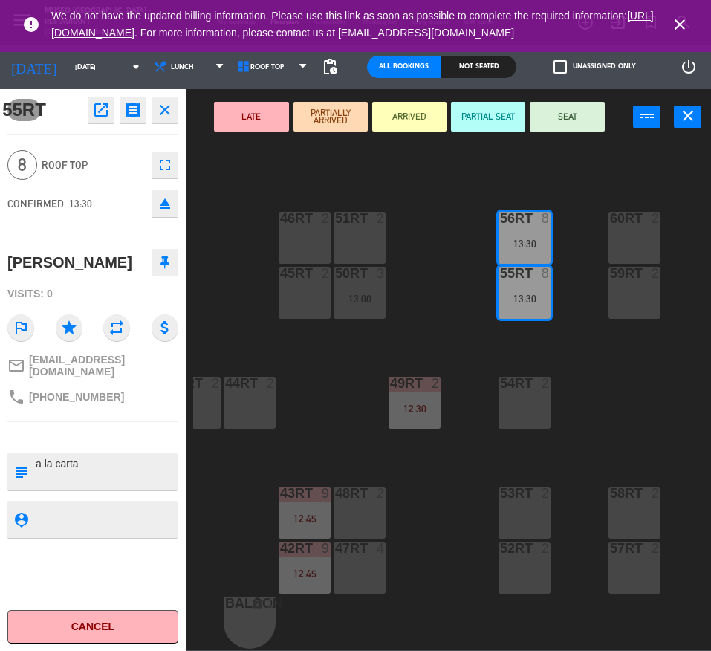
click at [247, 135] on header "LATE PARTIALLY ARRIVED ARRIVED PARTIAL SEAT SEAT power_input close" at bounding box center [355, 117] width 711 height 56
click at [247, 124] on button "LATE" at bounding box center [251, 117] width 74 height 30
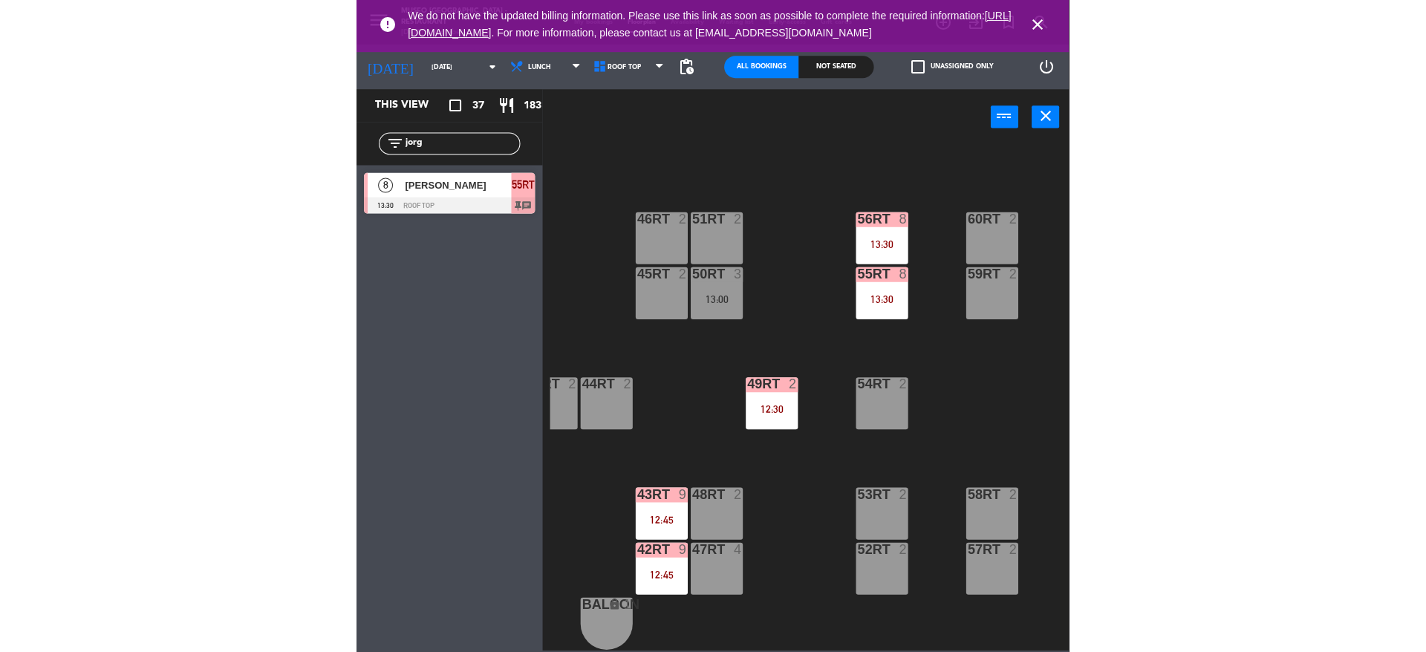
scroll to position [616, 0]
